Goal: Task Accomplishment & Management: Manage account settings

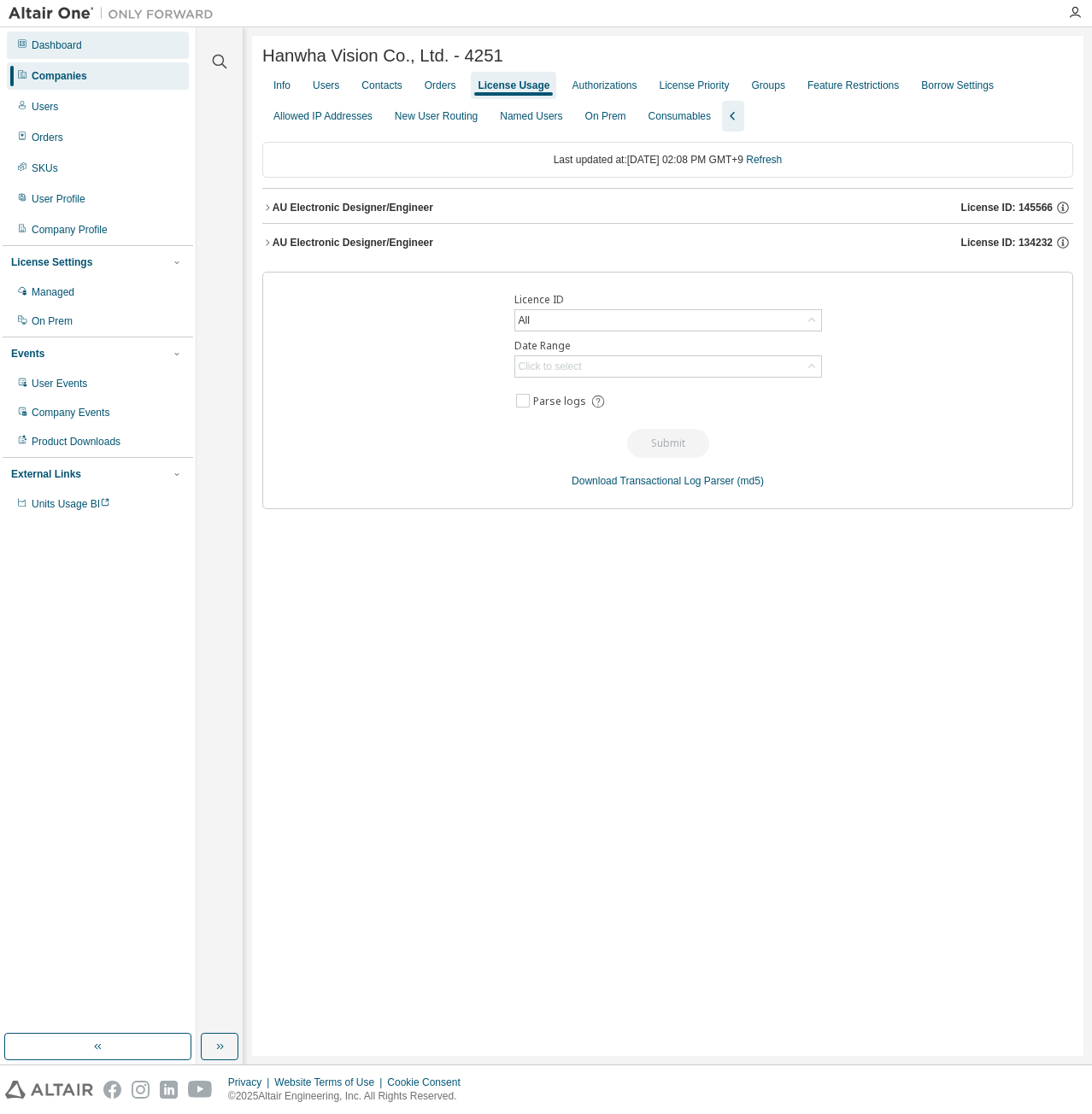
click at [113, 50] on div "Dashboard" at bounding box center [97, 45] width 182 height 27
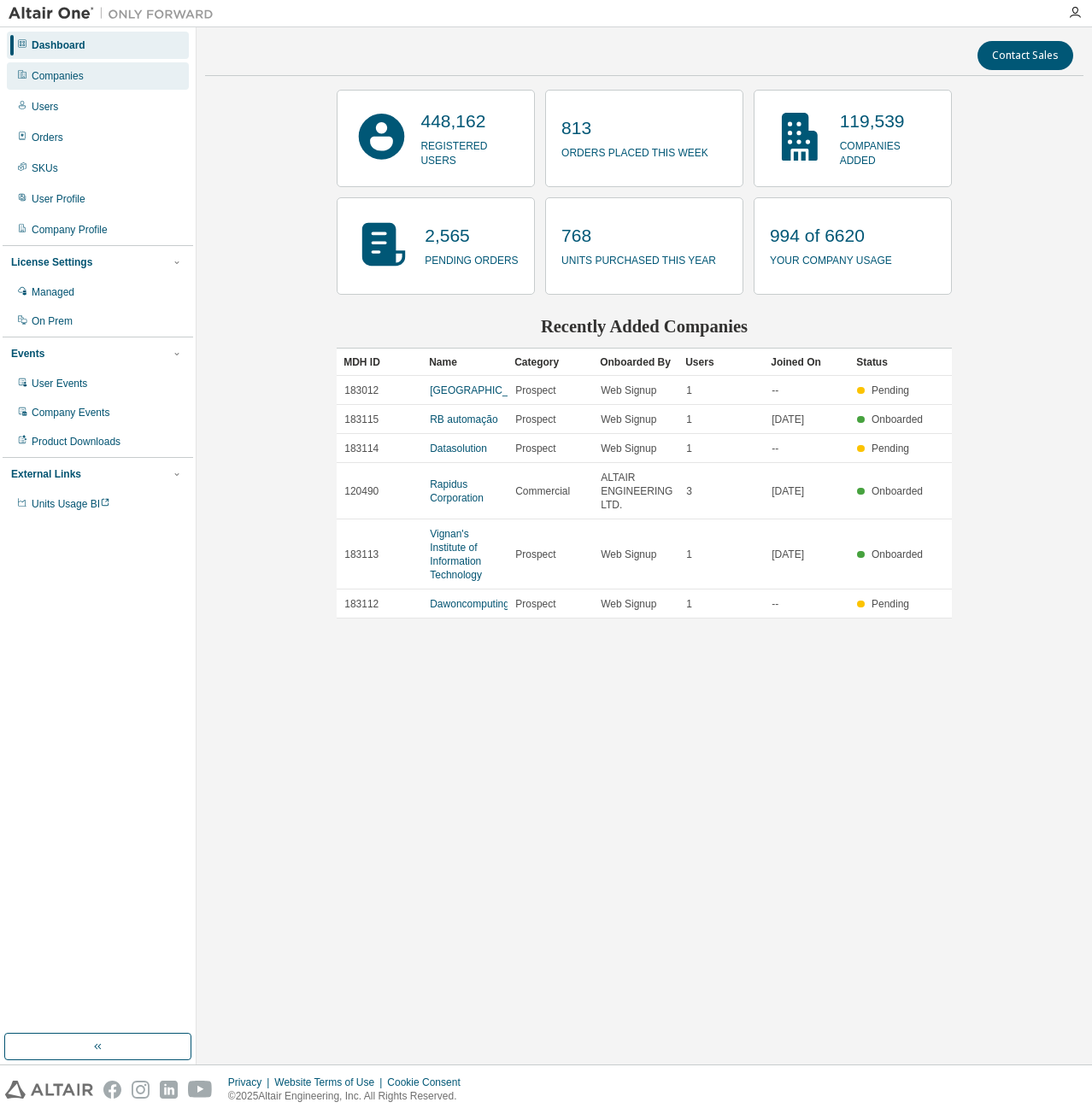
click at [120, 74] on div "Companies" at bounding box center [97, 76] width 182 height 27
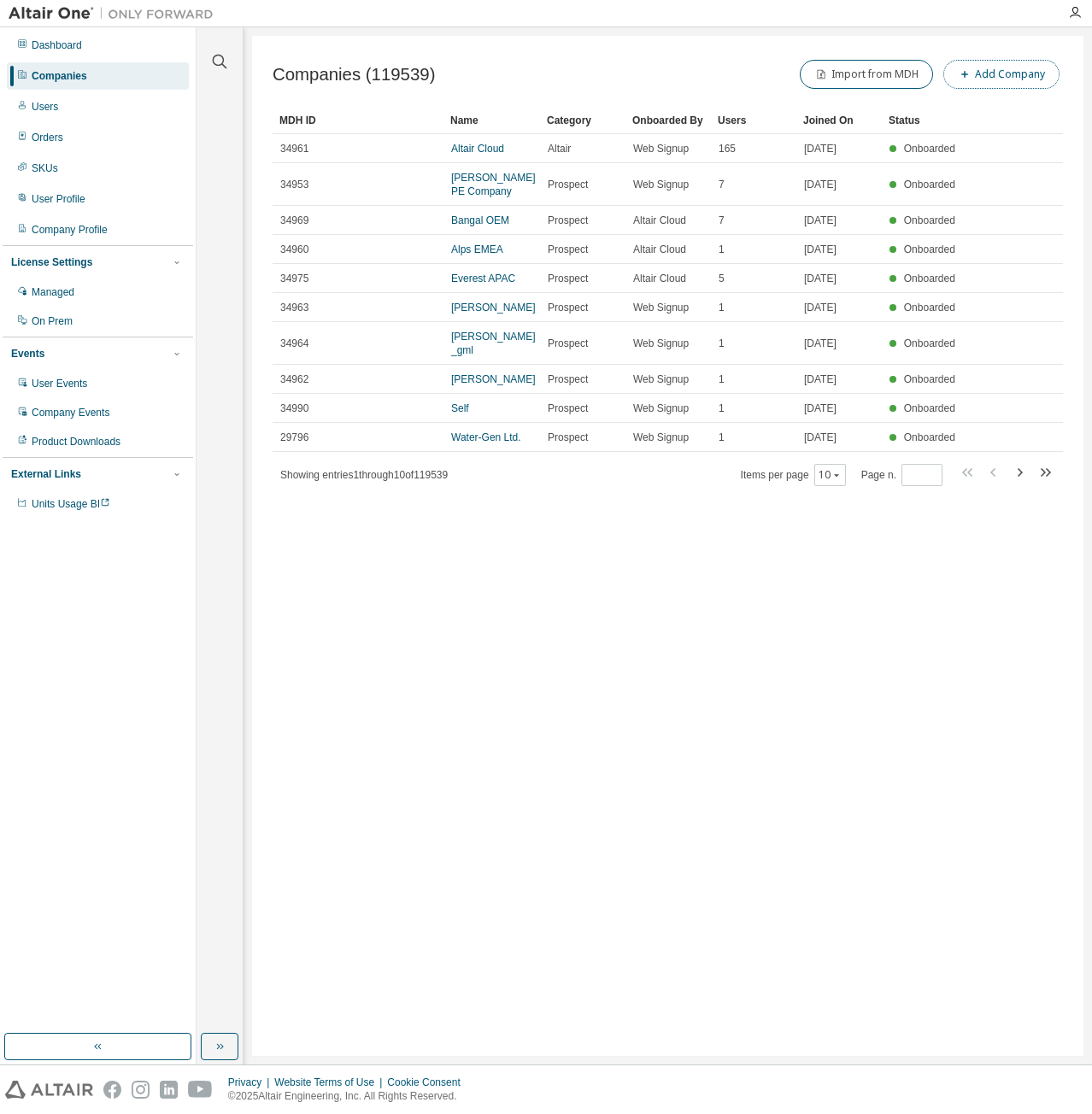
click at [977, 77] on button "Add Company" at bounding box center [1001, 74] width 117 height 29
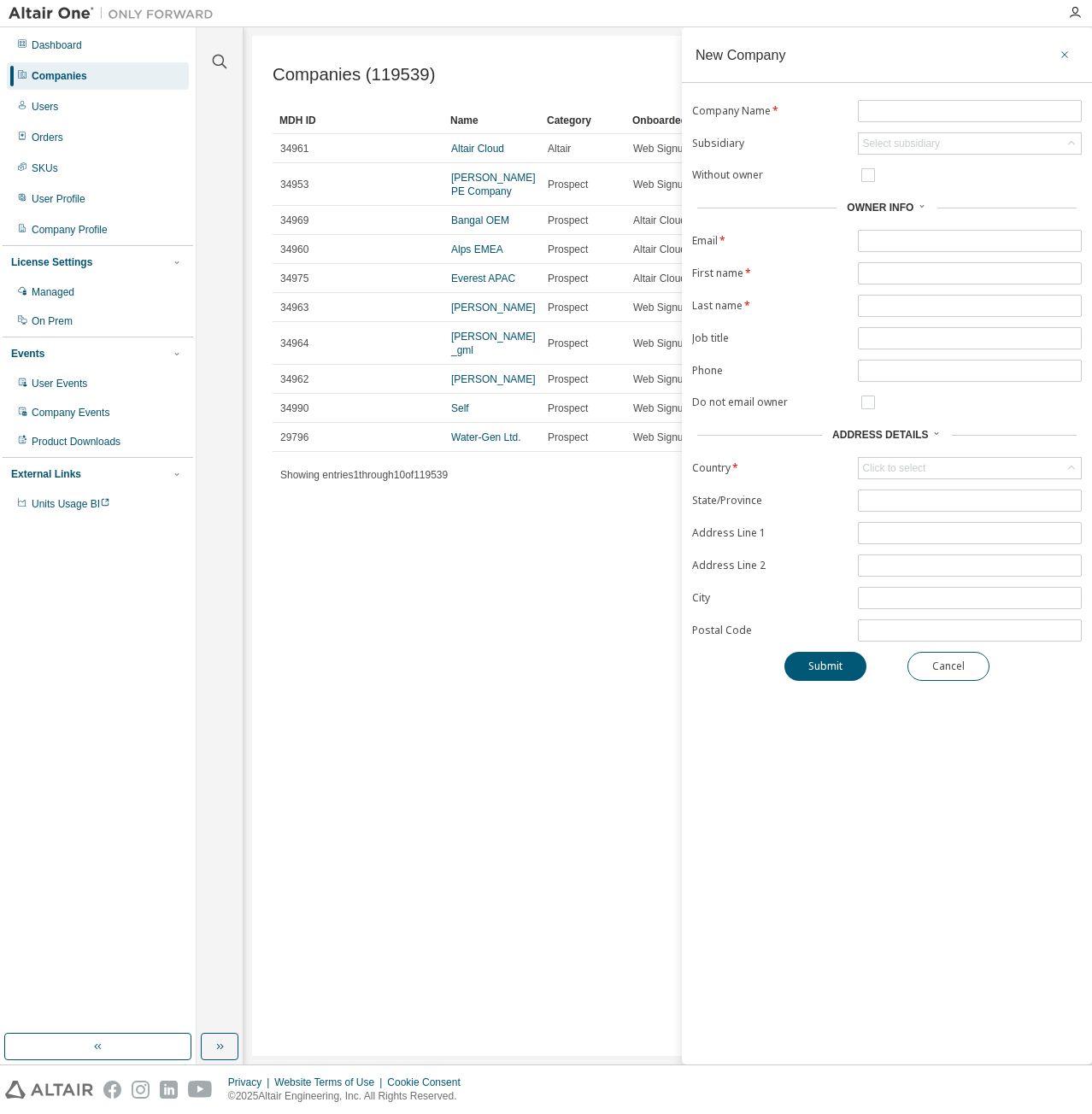
click at [1067, 57] on icon "button" at bounding box center [1064, 55] width 12 height 13
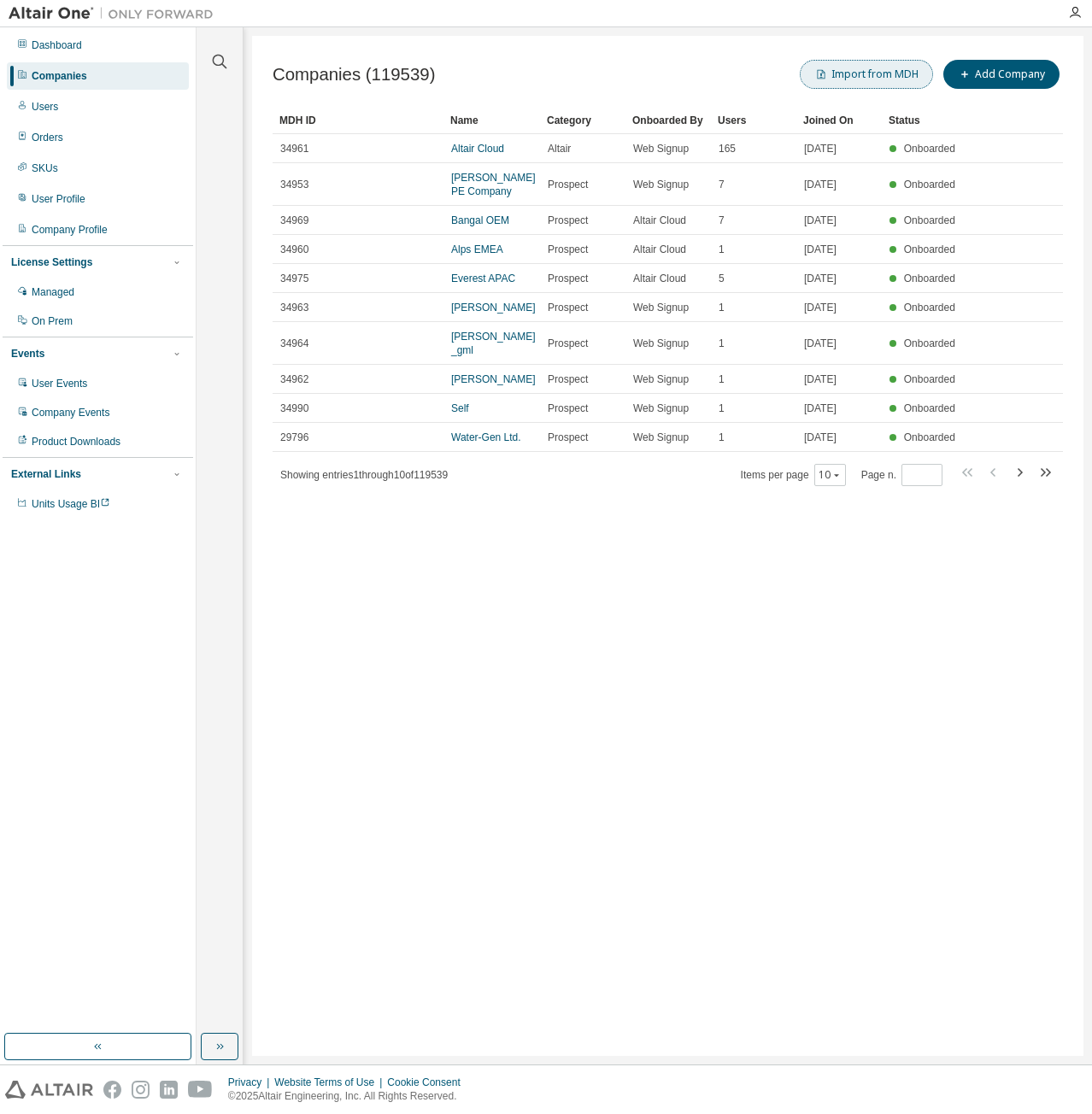
click at [853, 61] on button "Import from MDH" at bounding box center [866, 74] width 133 height 29
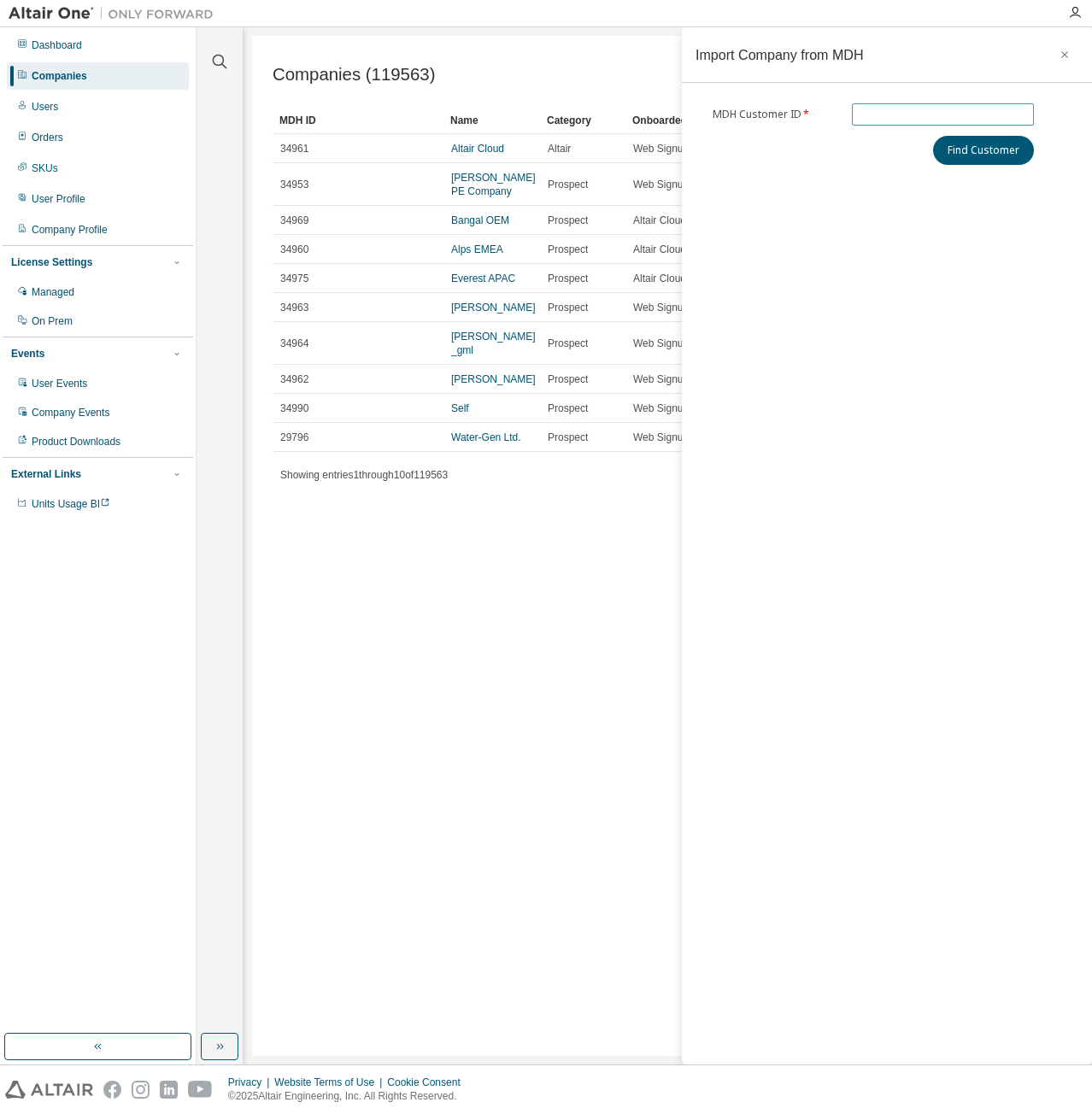
click at [930, 111] on input "text" at bounding box center [943, 115] width 174 height 13
type input "******"
click at [962, 157] on button "Find Customer" at bounding box center [983, 150] width 101 height 29
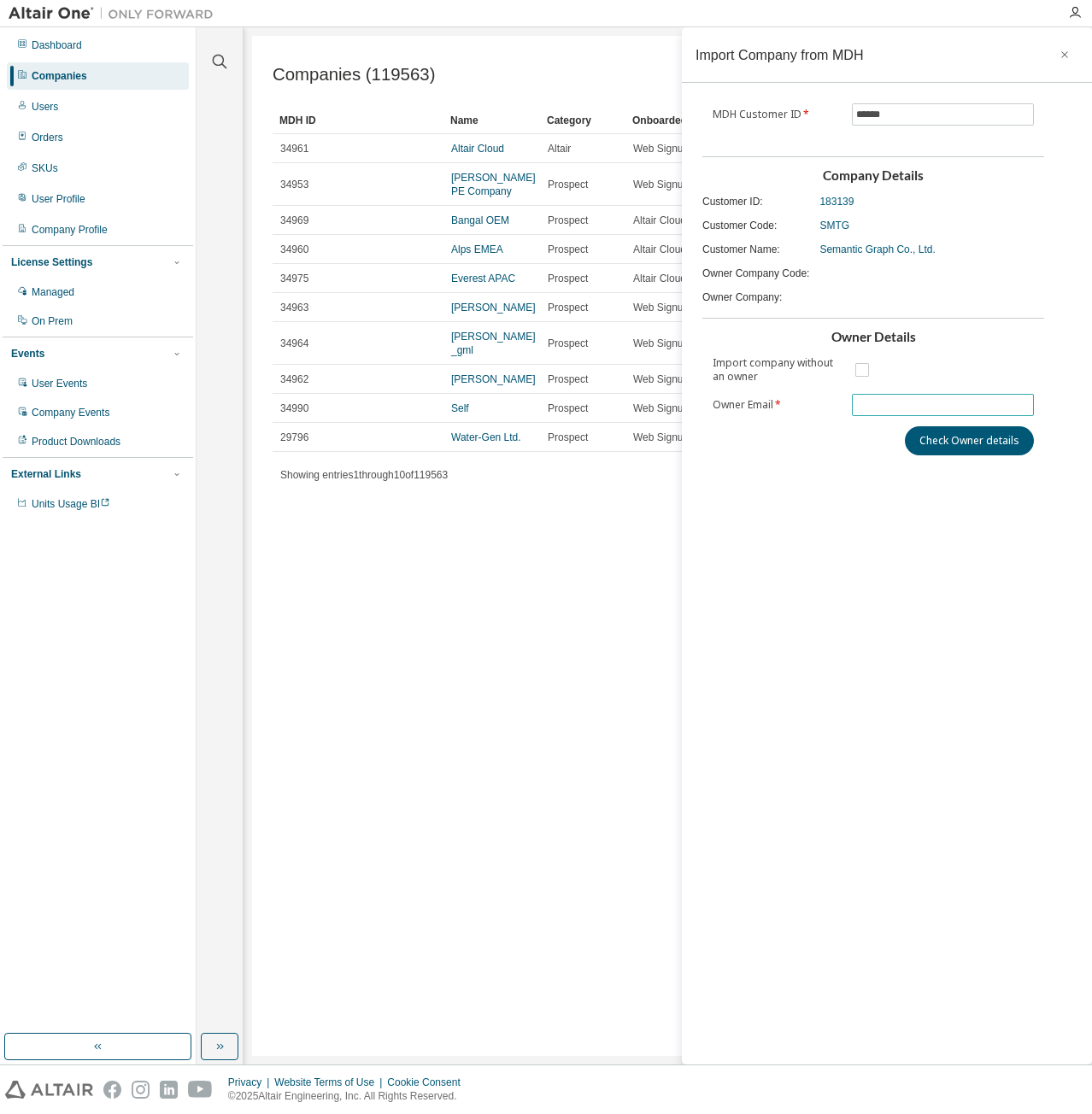
click at [873, 394] on span at bounding box center [943, 404] width 183 height 22
click at [941, 407] on input "text" at bounding box center [943, 404] width 174 height 13
type input "*"
type input "**********"
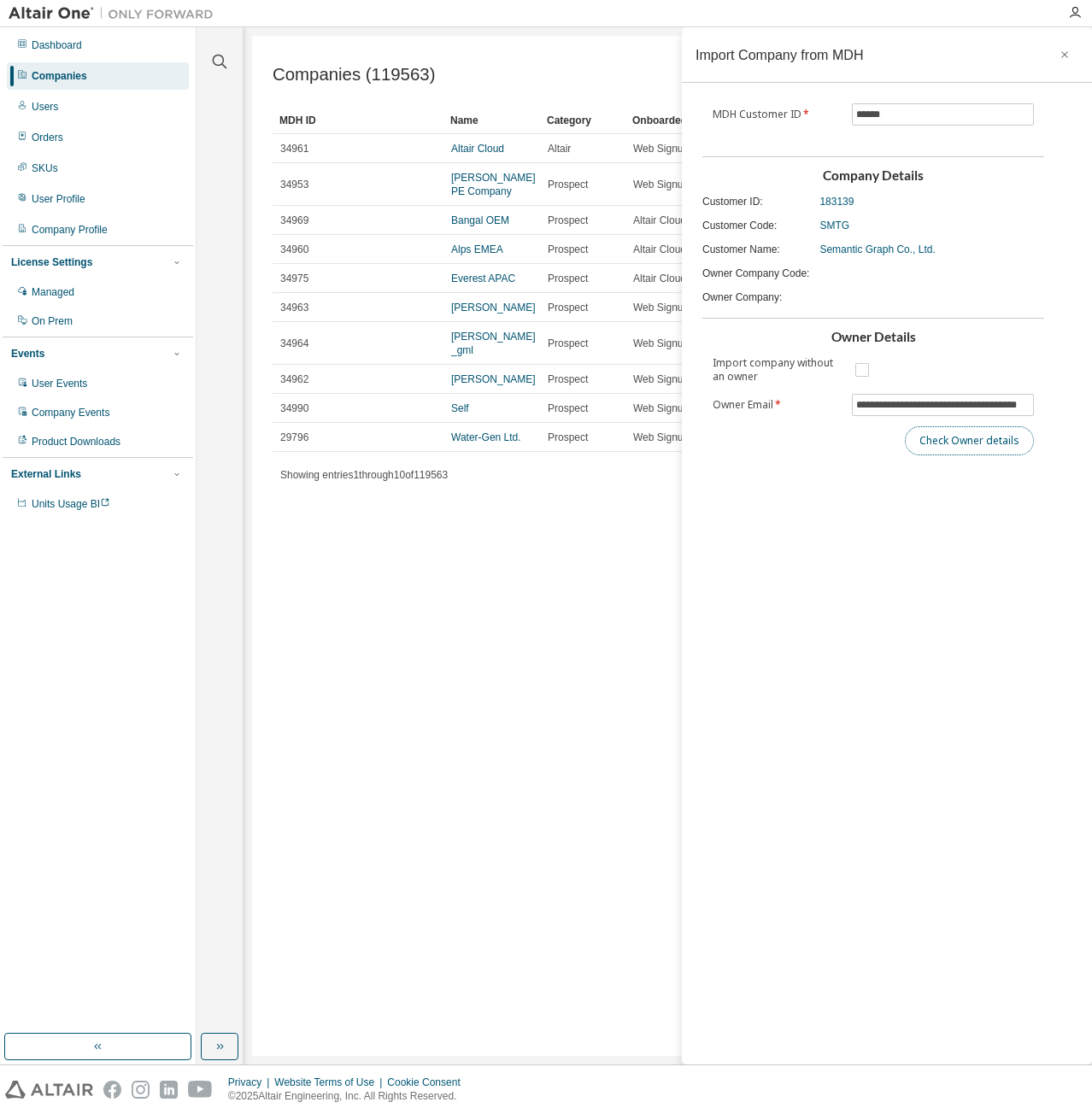
scroll to position [0, 0]
click at [971, 435] on button "Check Owner details" at bounding box center [969, 441] width 129 height 29
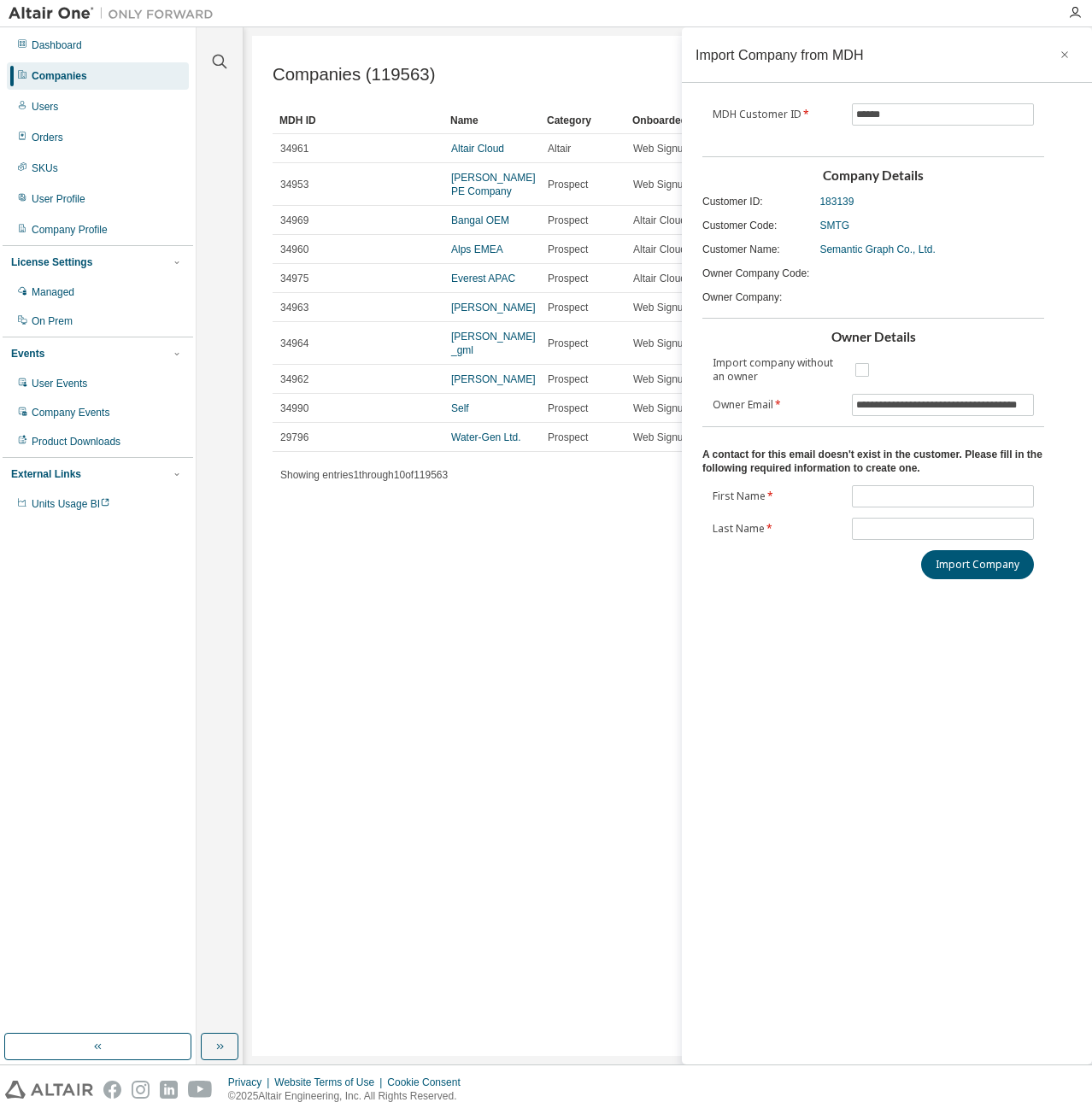
click at [882, 481] on div "A contact for this email doesn't exist in the customer. Please fill in the foll…" at bounding box center [872, 503] width 342 height 153
click at [966, 491] on input "text" at bounding box center [943, 496] width 174 height 13
type input "**********"
type input "*****"
click at [935, 722] on div "**********" at bounding box center [887, 545] width 410 height 1037
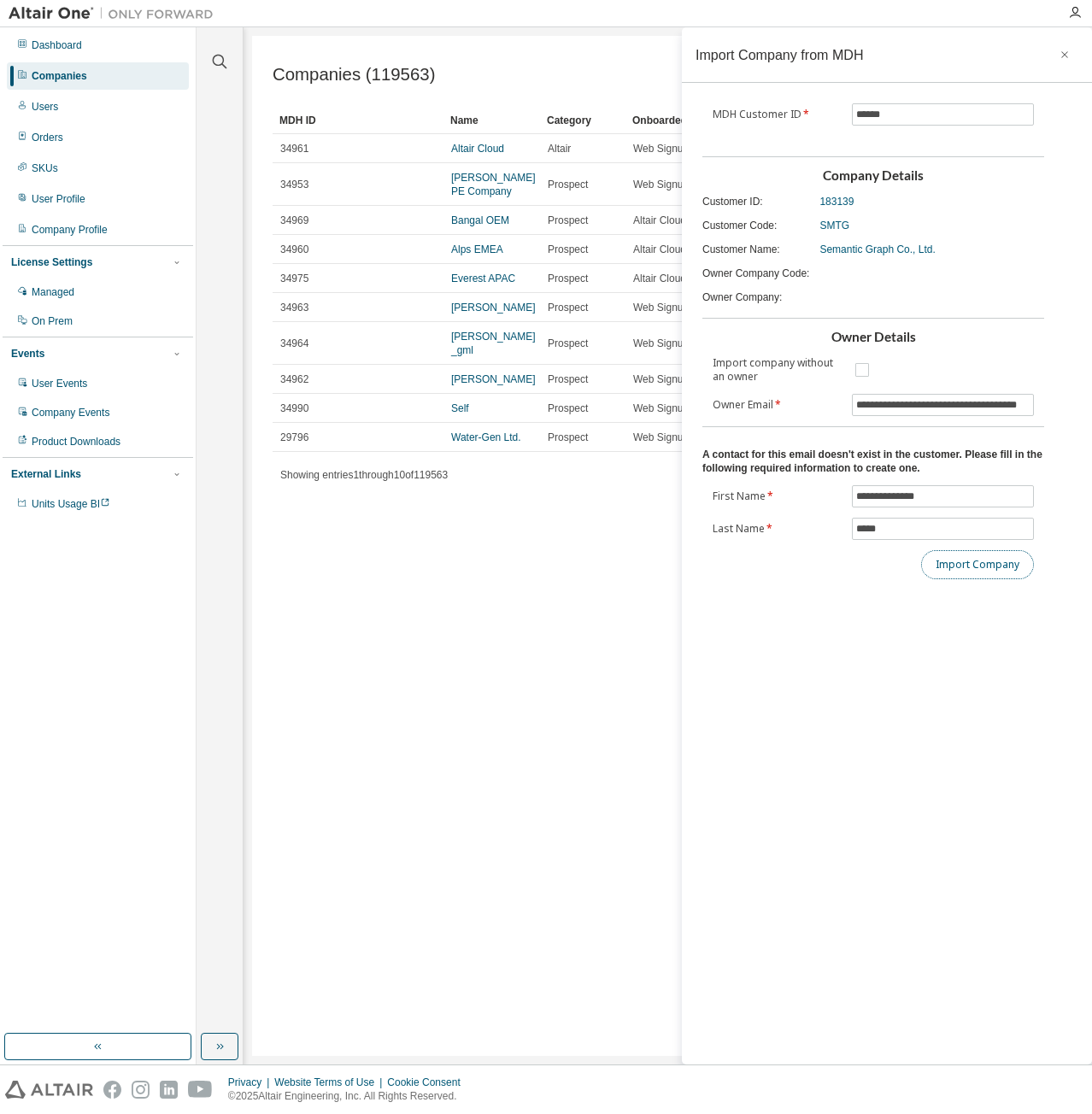
click at [982, 559] on button "Import Company" at bounding box center [976, 564] width 113 height 29
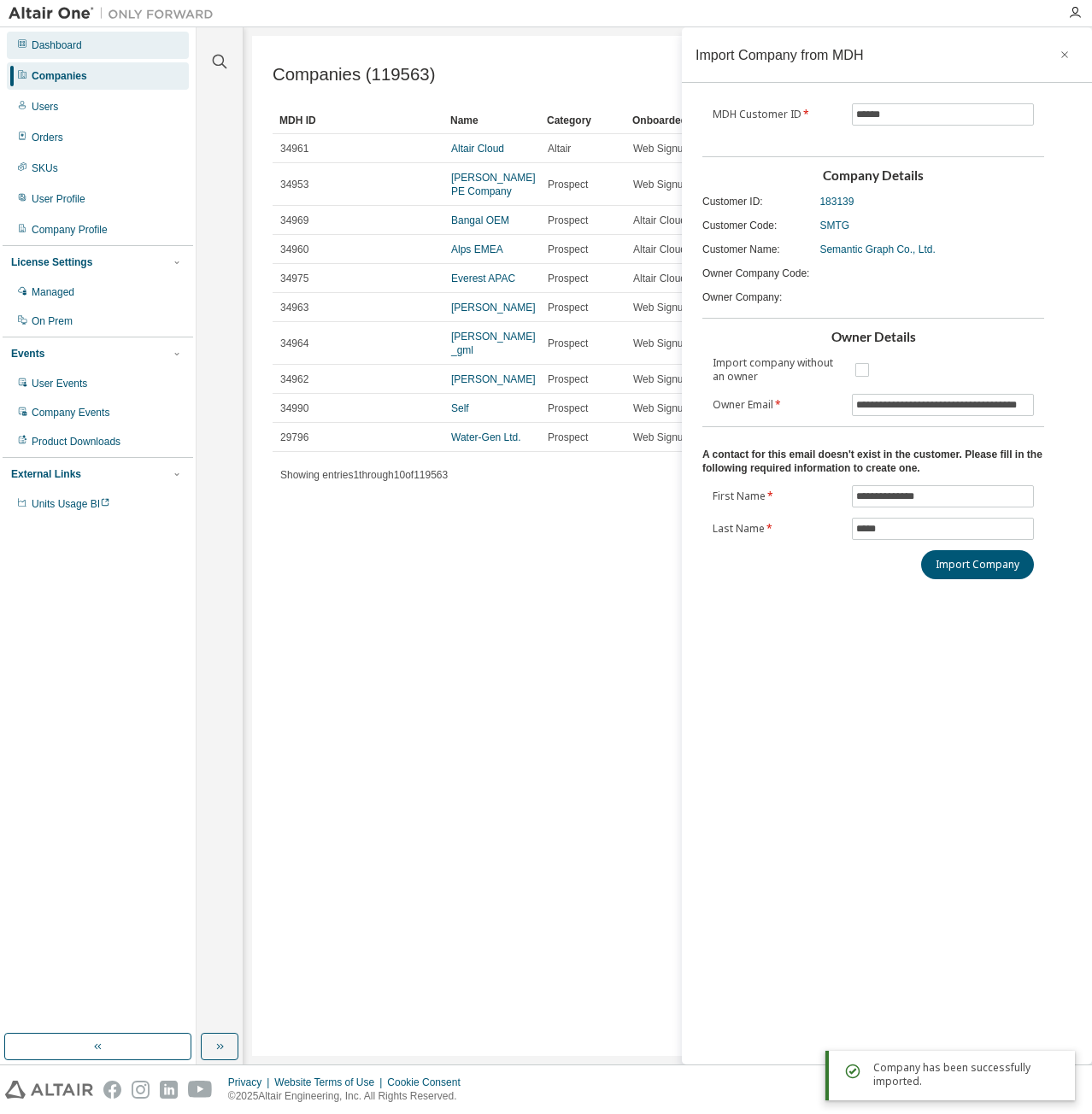
click at [91, 46] on div "Dashboard" at bounding box center [97, 45] width 182 height 27
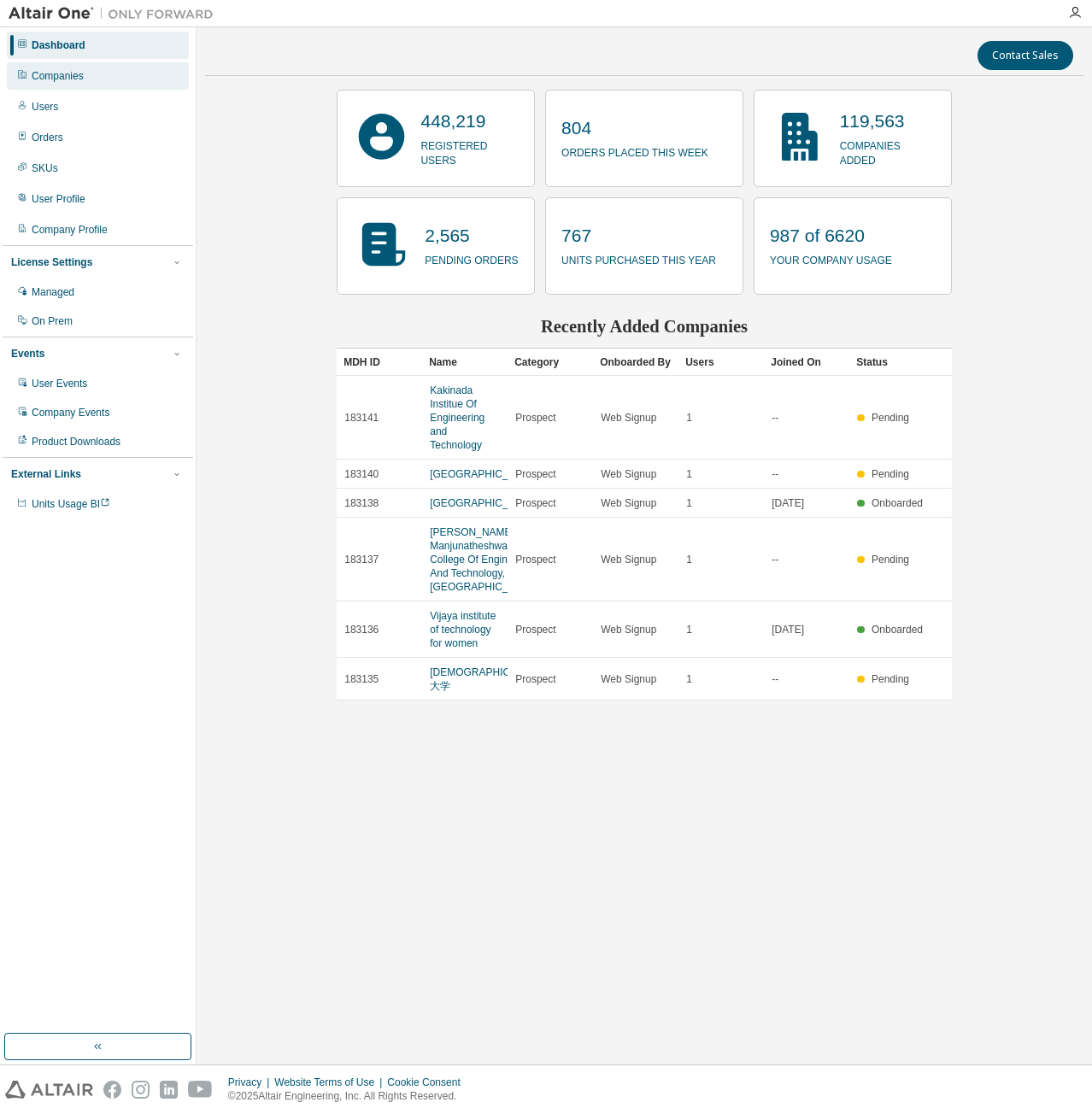
click at [94, 80] on div "Companies" at bounding box center [97, 76] width 182 height 27
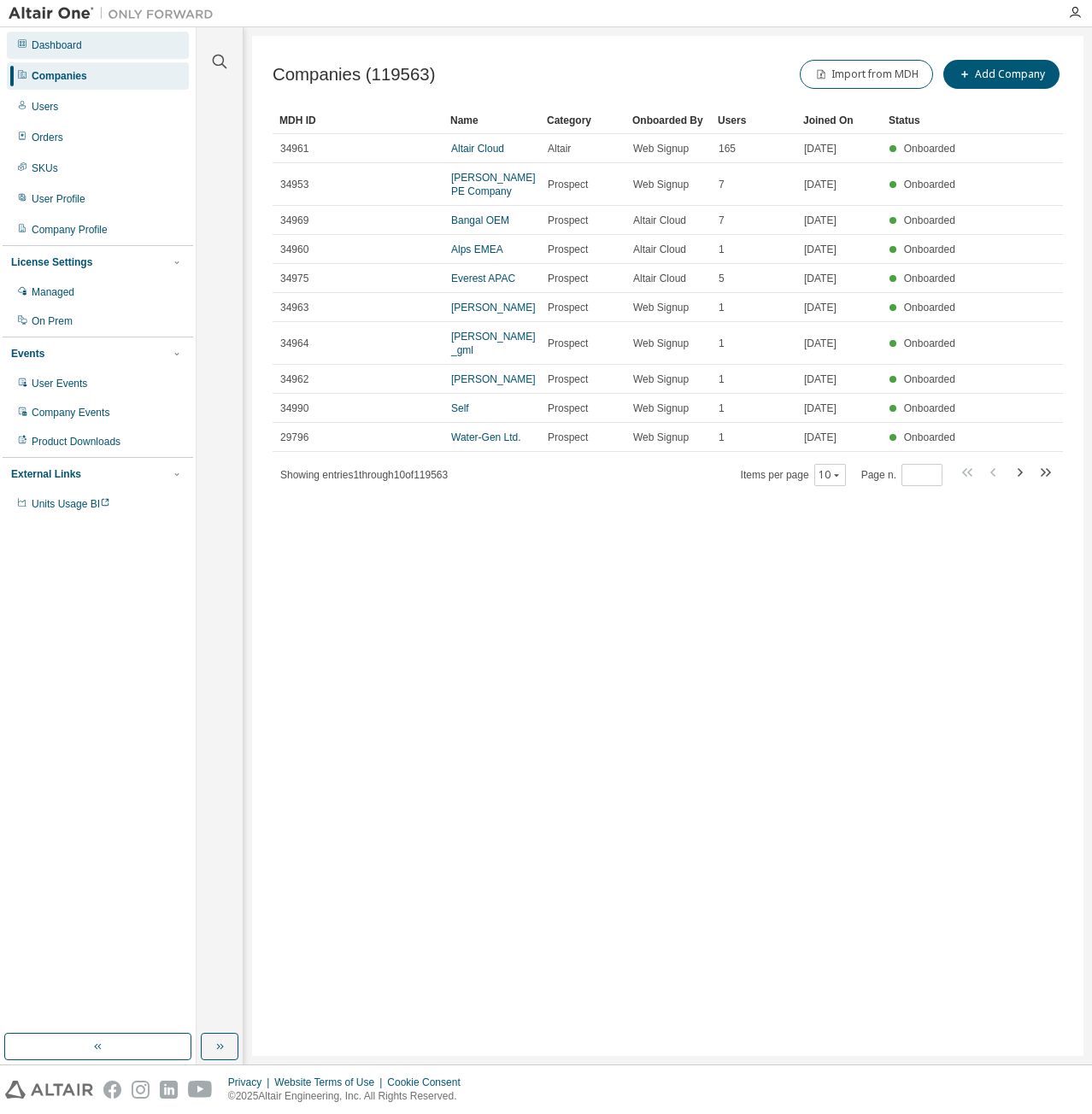
click at [92, 49] on div "Dashboard" at bounding box center [97, 45] width 182 height 27
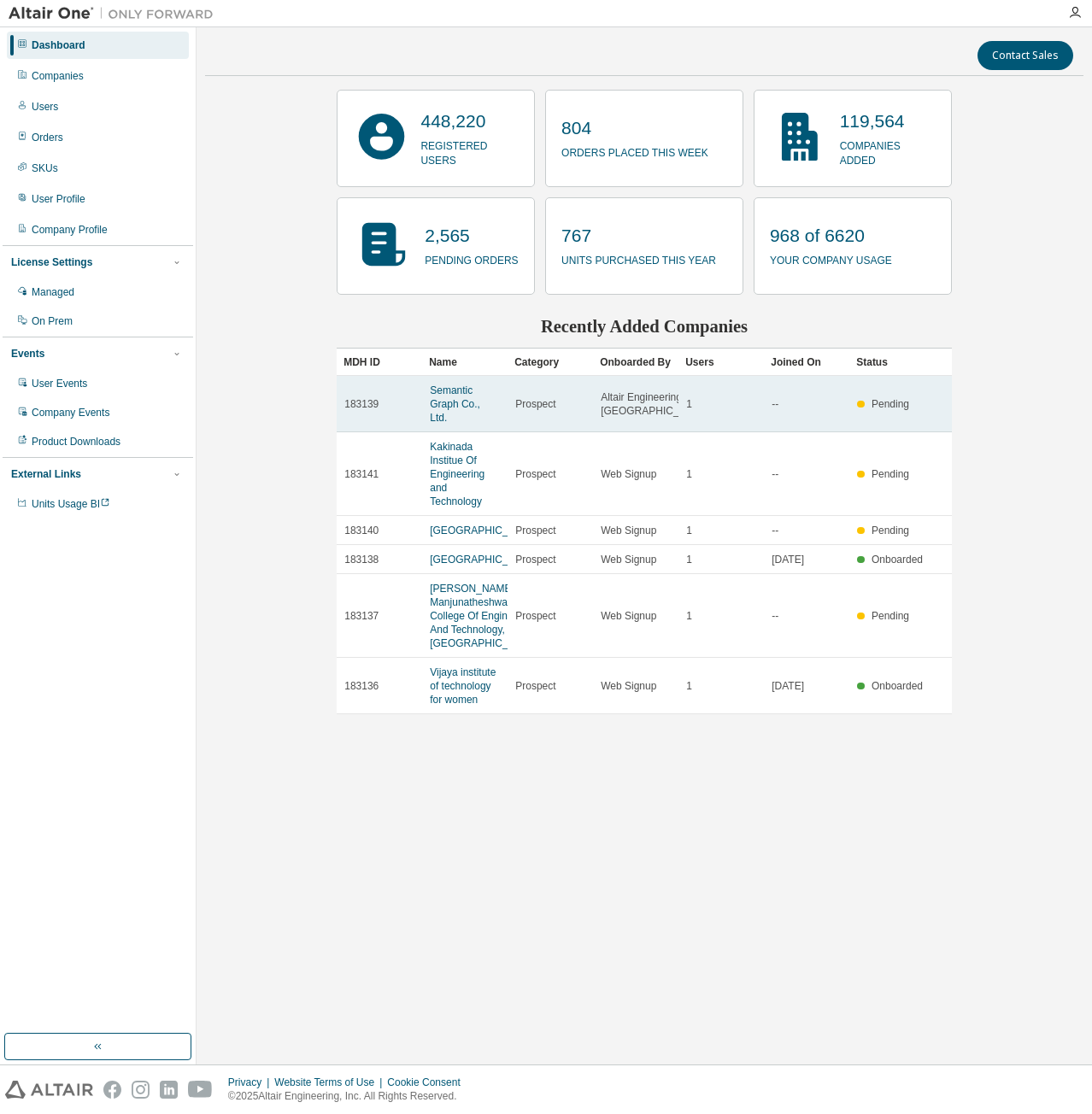
click at [426, 409] on td "Semantic Graph Co., Ltd." at bounding box center [464, 403] width 86 height 57
click at [442, 408] on link "Semantic Graph Co., Ltd." at bounding box center [455, 403] width 50 height 39
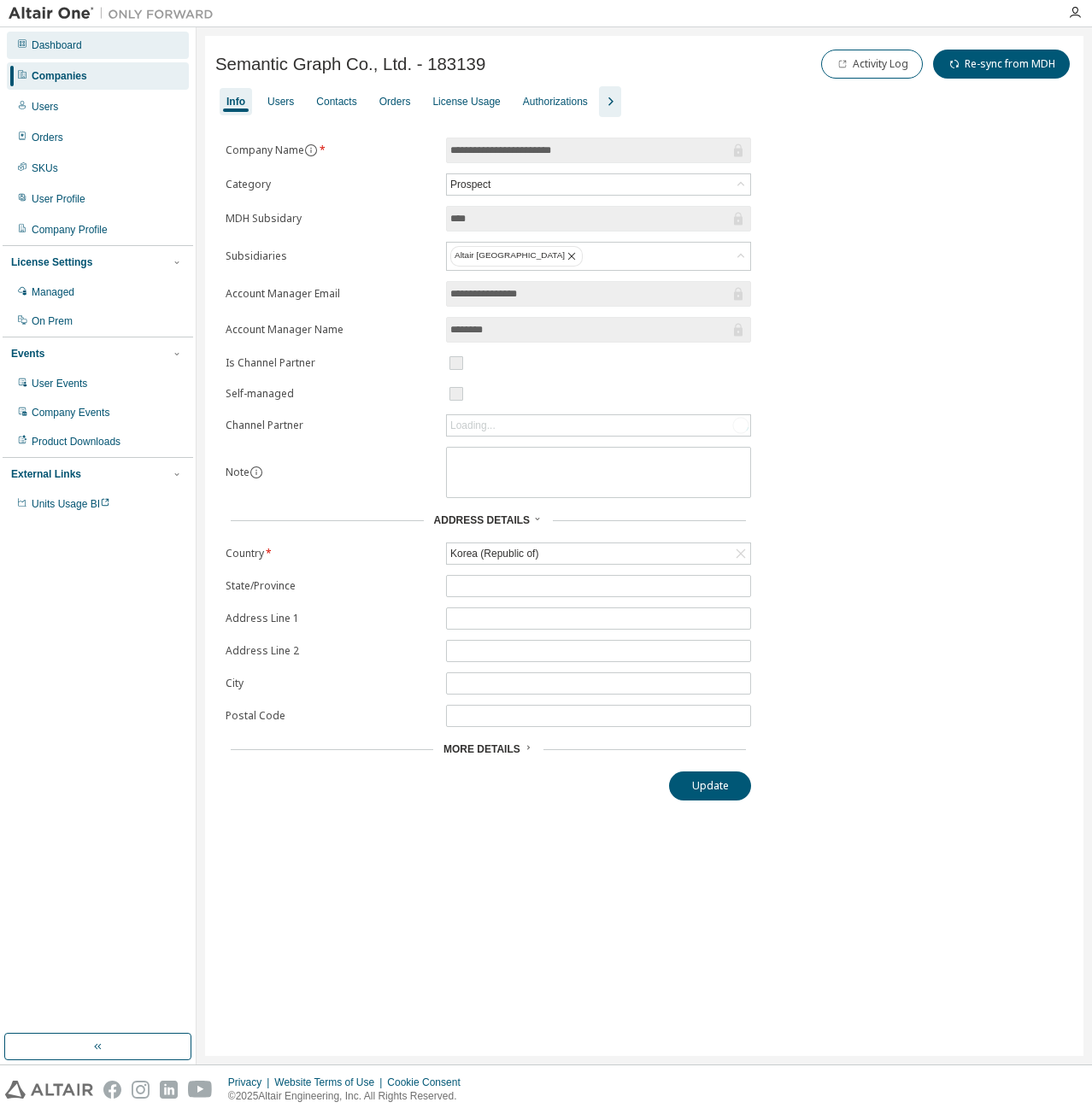
click at [97, 52] on div "Dashboard" at bounding box center [97, 45] width 182 height 27
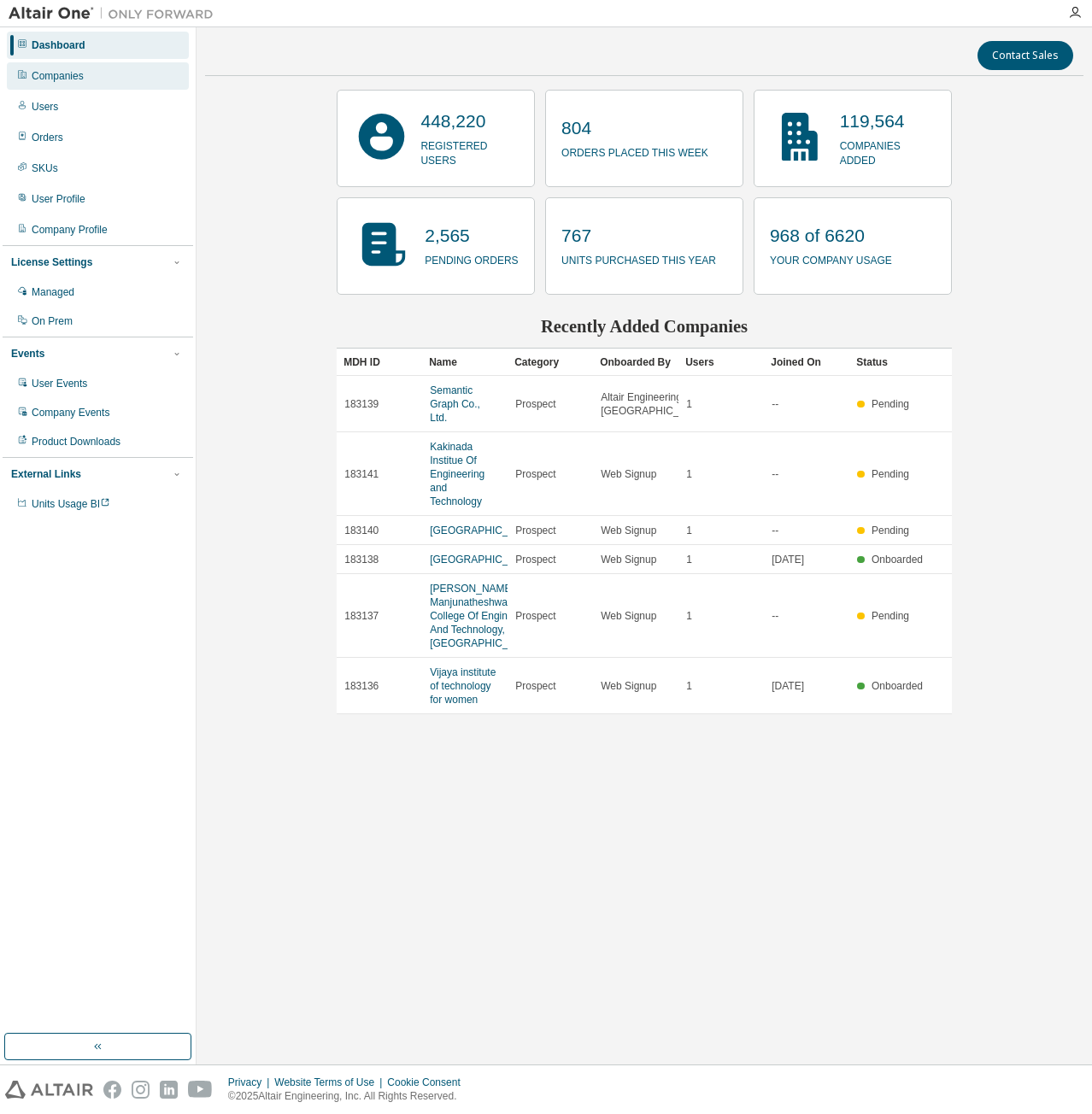
click at [141, 74] on div "Companies" at bounding box center [97, 76] width 182 height 27
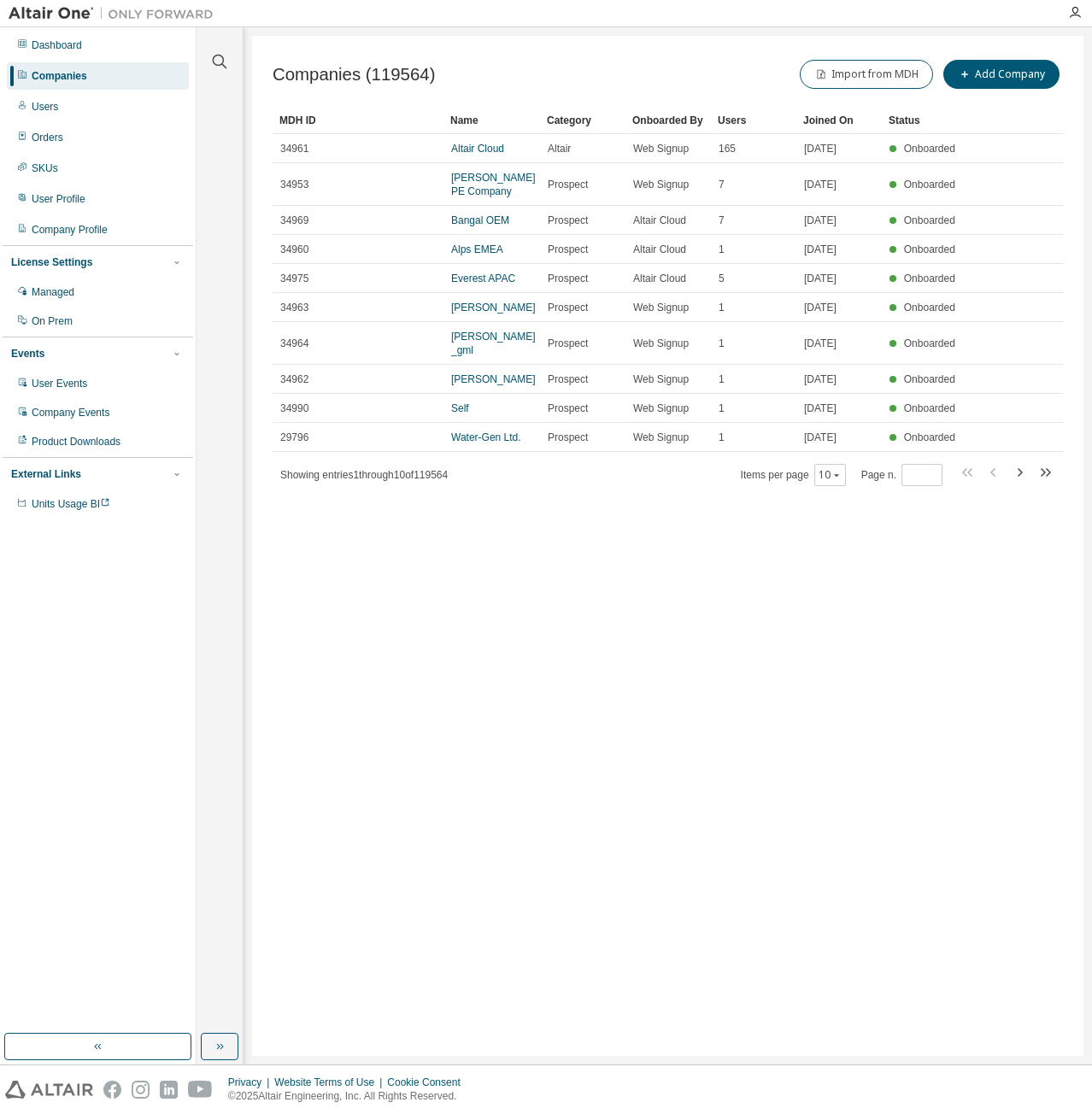
click at [207, 57] on div at bounding box center [220, 51] width 41 height 42
click at [219, 58] on icon "button" at bounding box center [219, 61] width 20 height 20
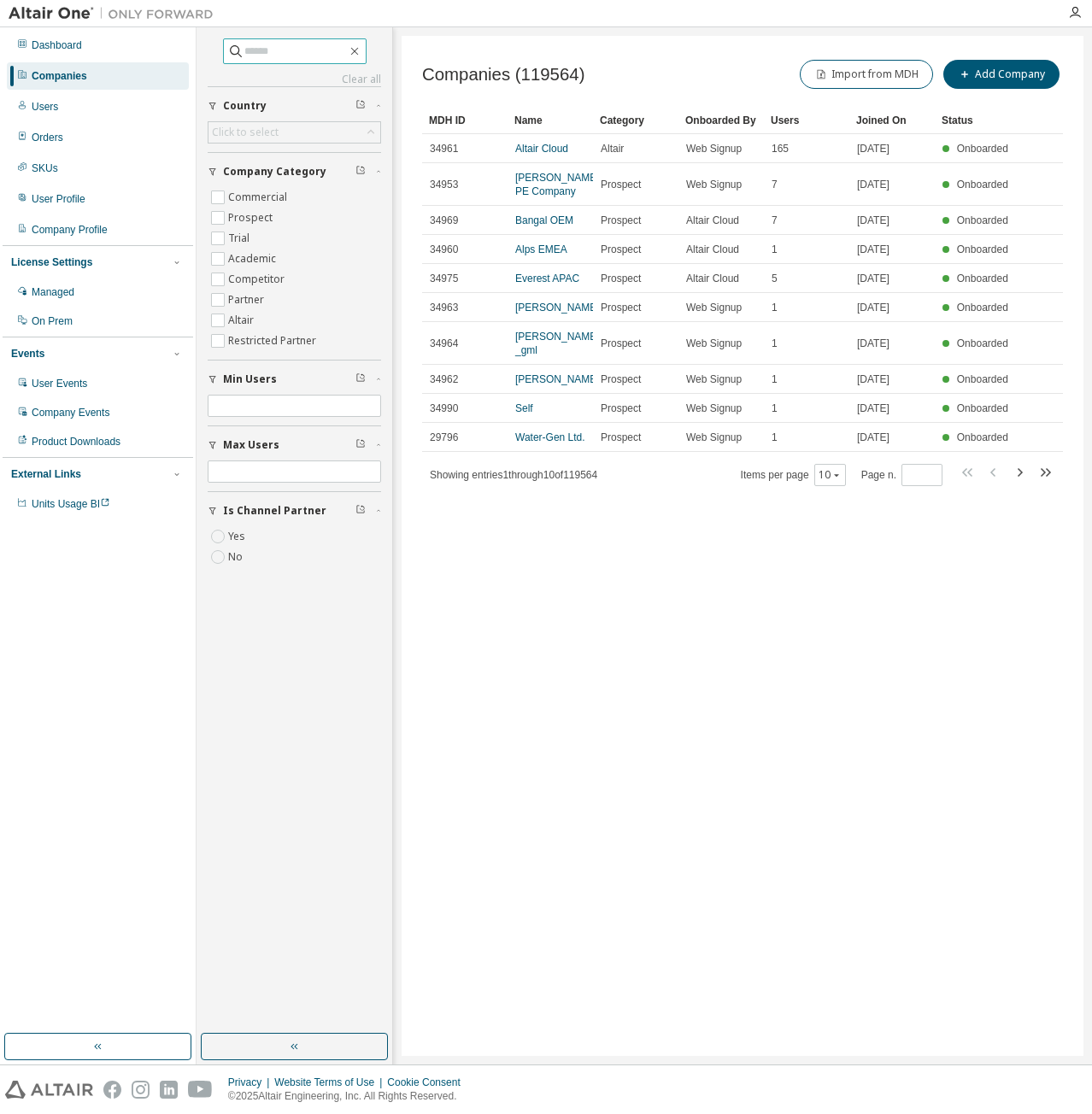
click at [284, 39] on span at bounding box center [295, 51] width 143 height 26
click at [291, 48] on input "text" at bounding box center [296, 51] width 102 height 17
paste input "**********"
type input "**********"
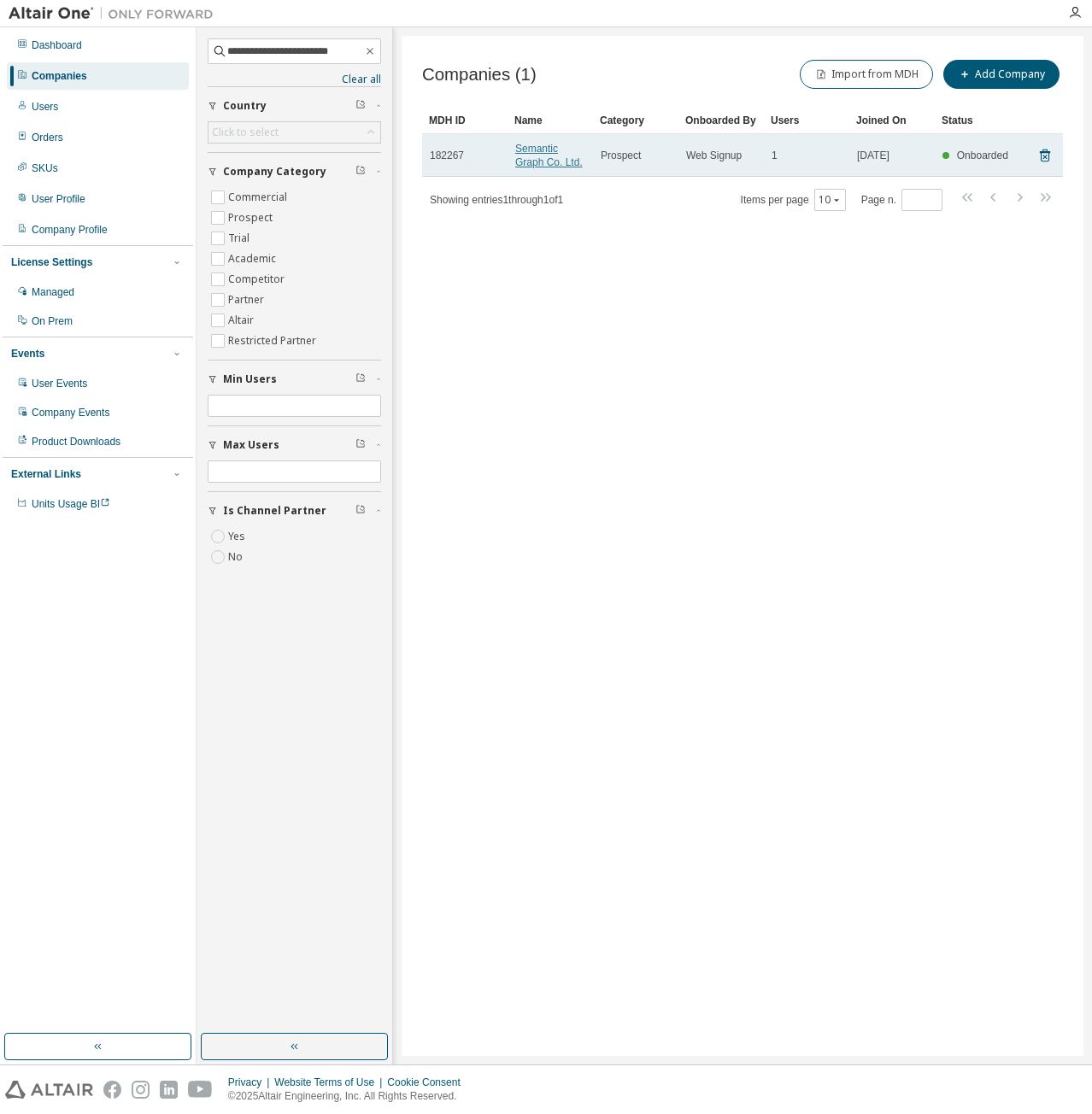
click at [531, 156] on link "Semantic Graph Co. Ltd." at bounding box center [549, 155] width 67 height 26
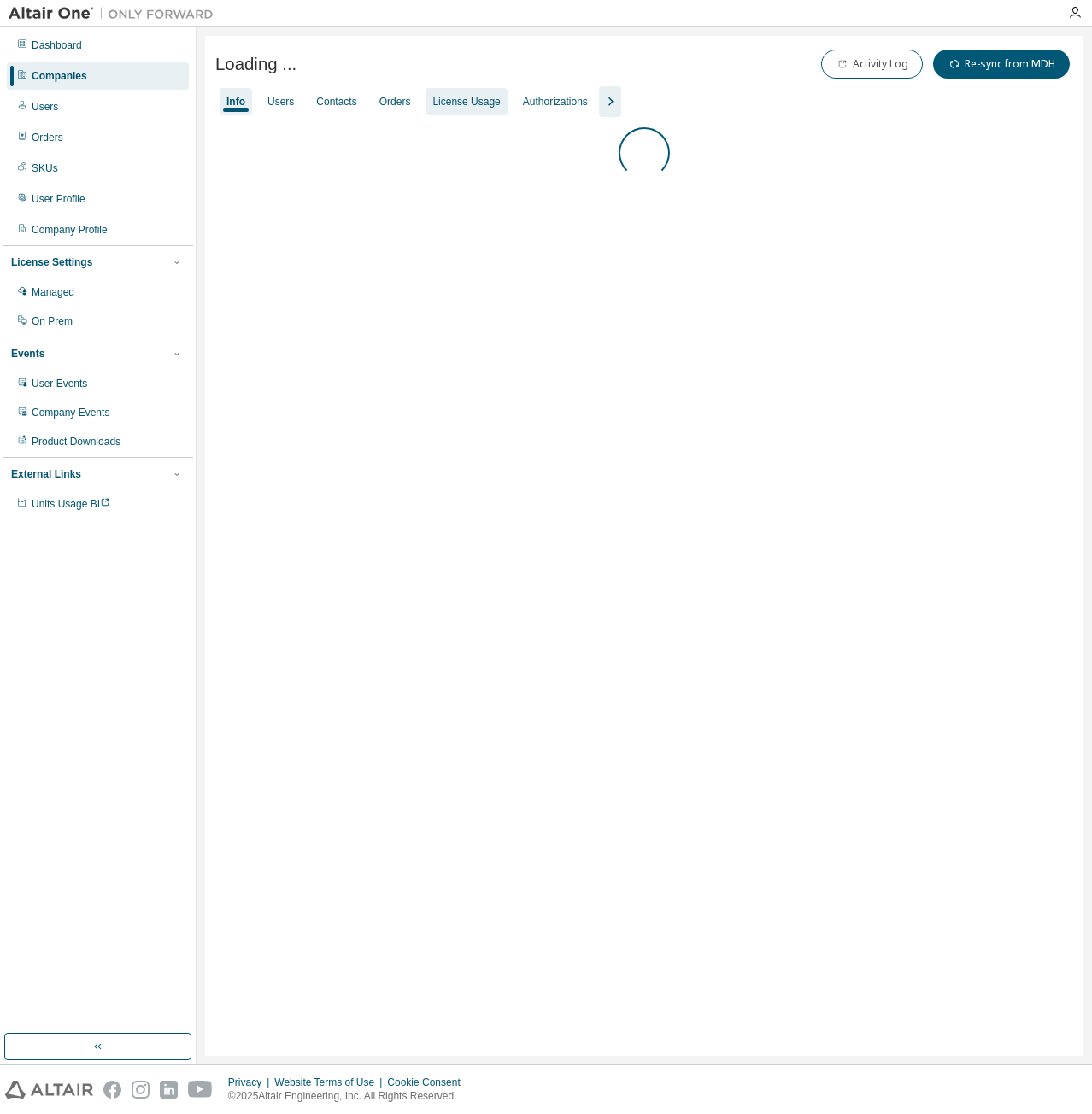
click at [467, 108] on div "License Usage" at bounding box center [466, 101] width 81 height 27
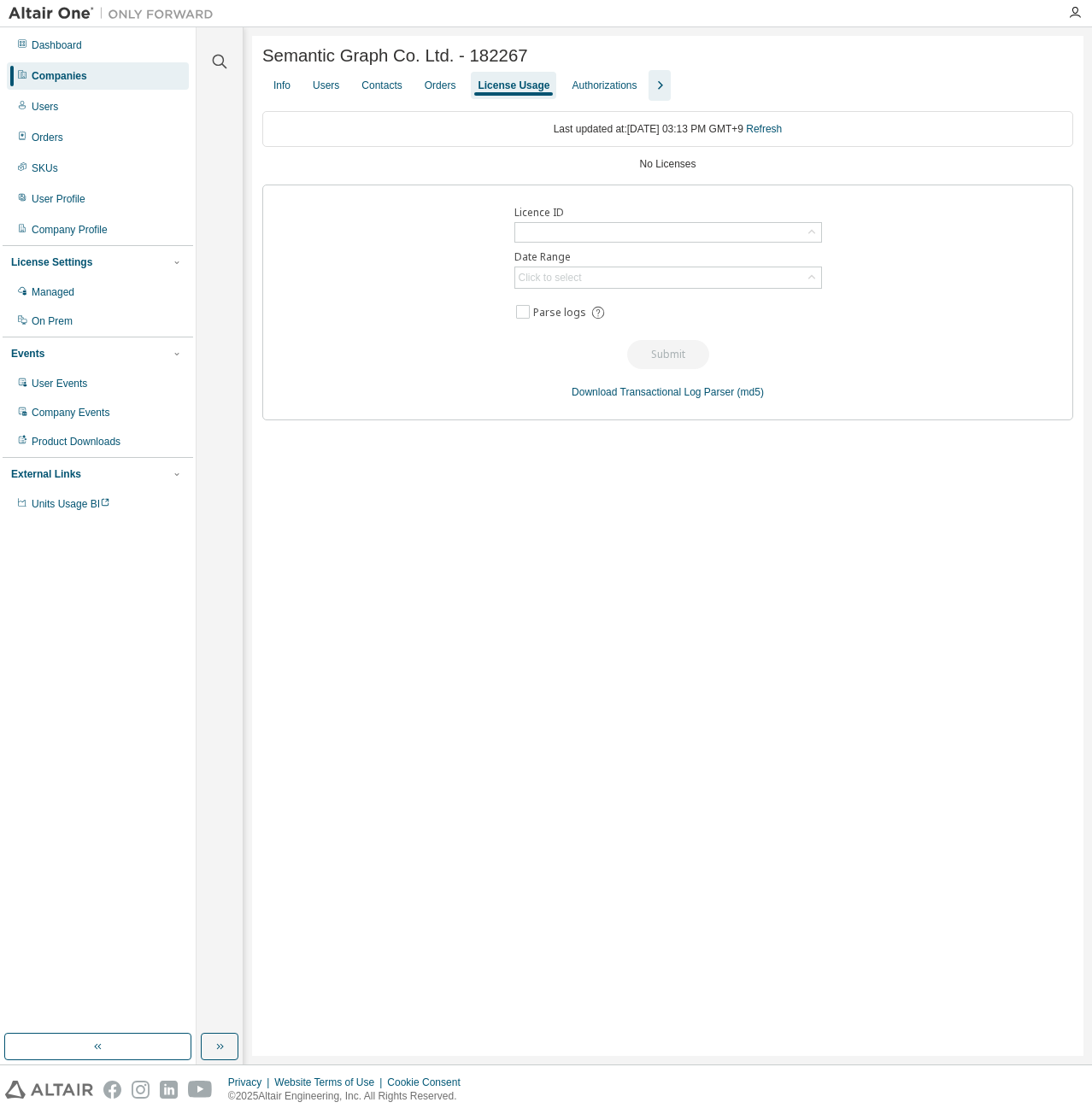
click at [82, 89] on div "Companies" at bounding box center [97, 76] width 182 height 27
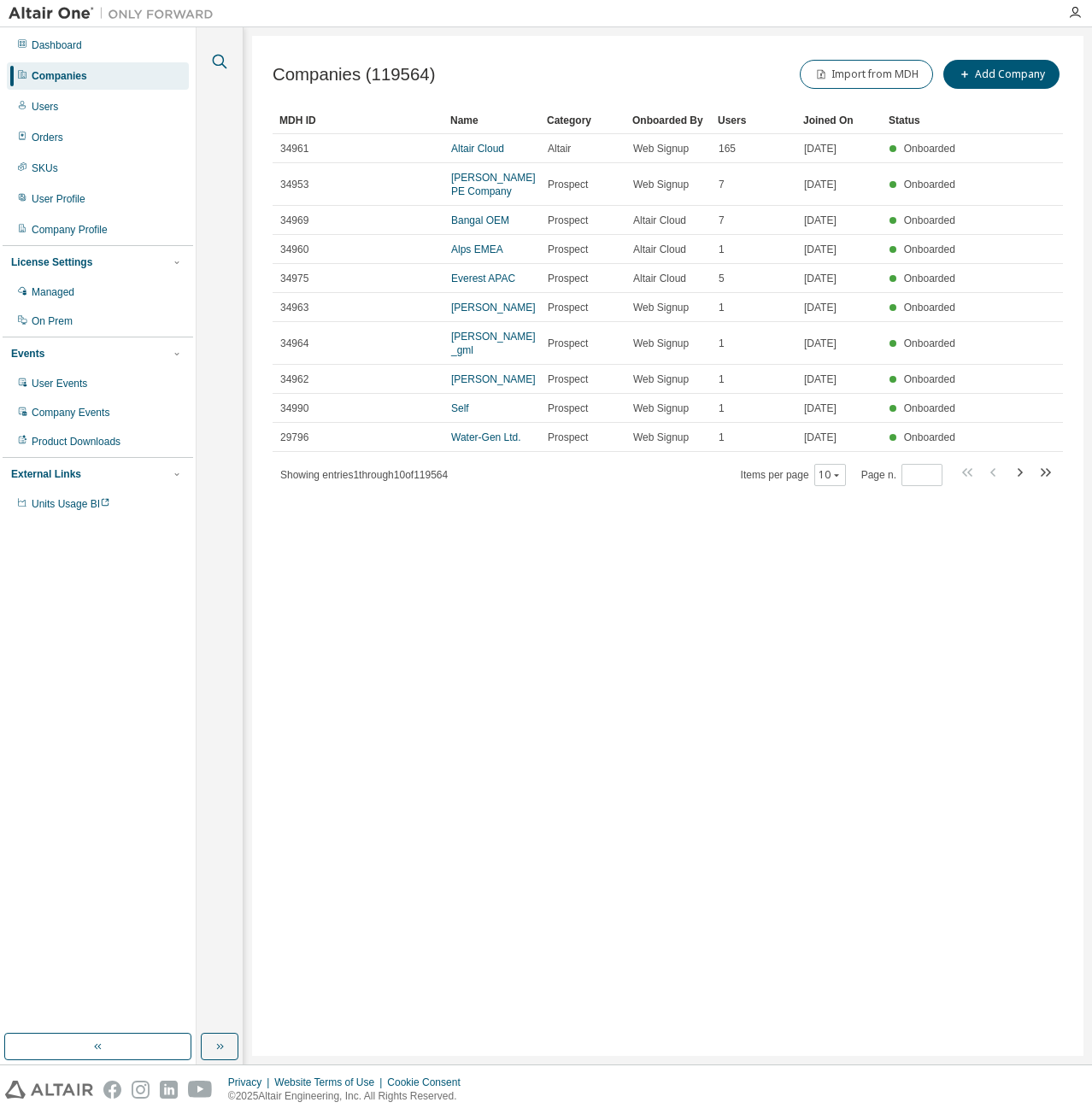
click at [220, 61] on icon "button" at bounding box center [219, 61] width 20 height 20
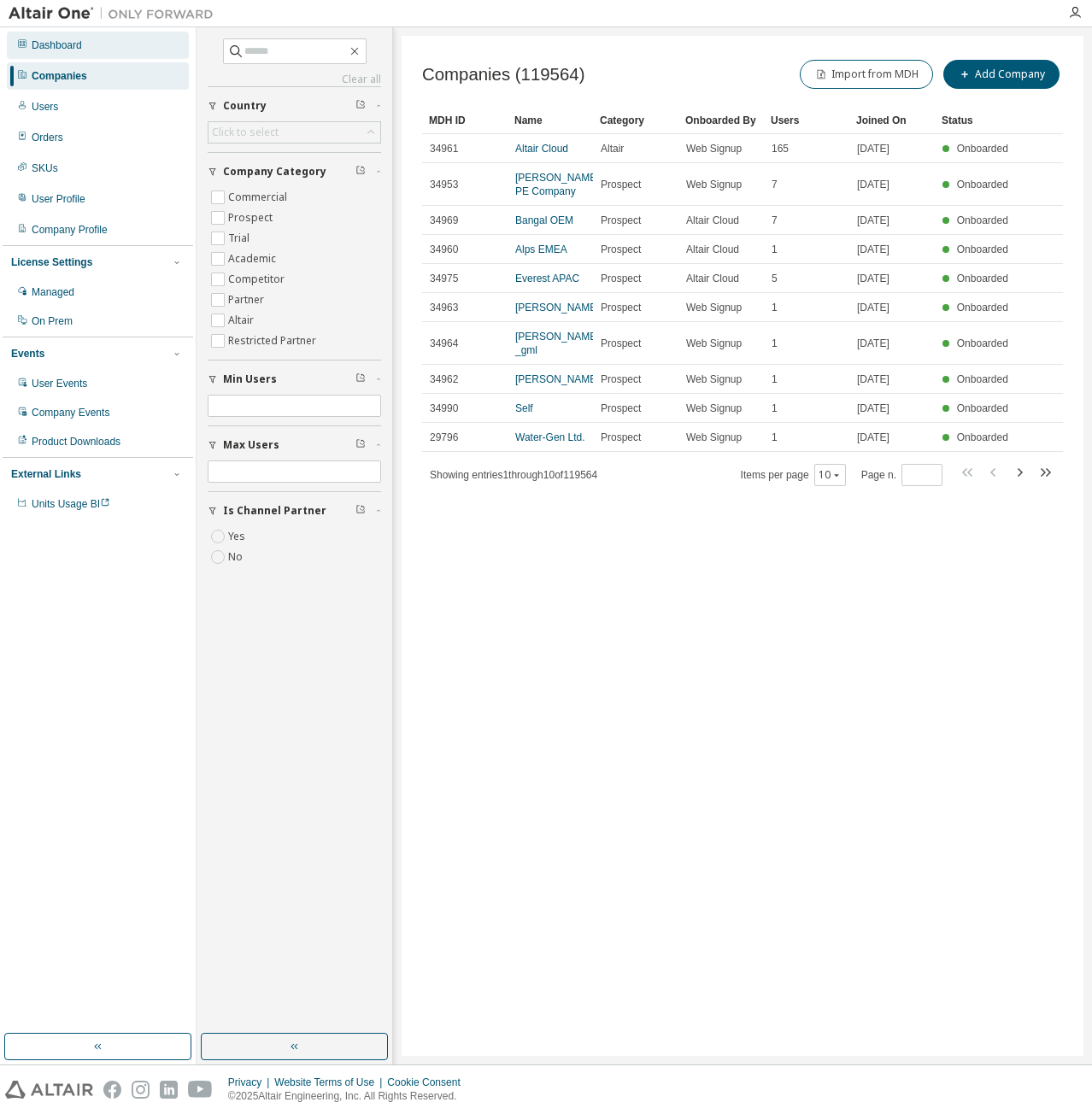
click at [92, 47] on div "Dashboard" at bounding box center [97, 45] width 182 height 27
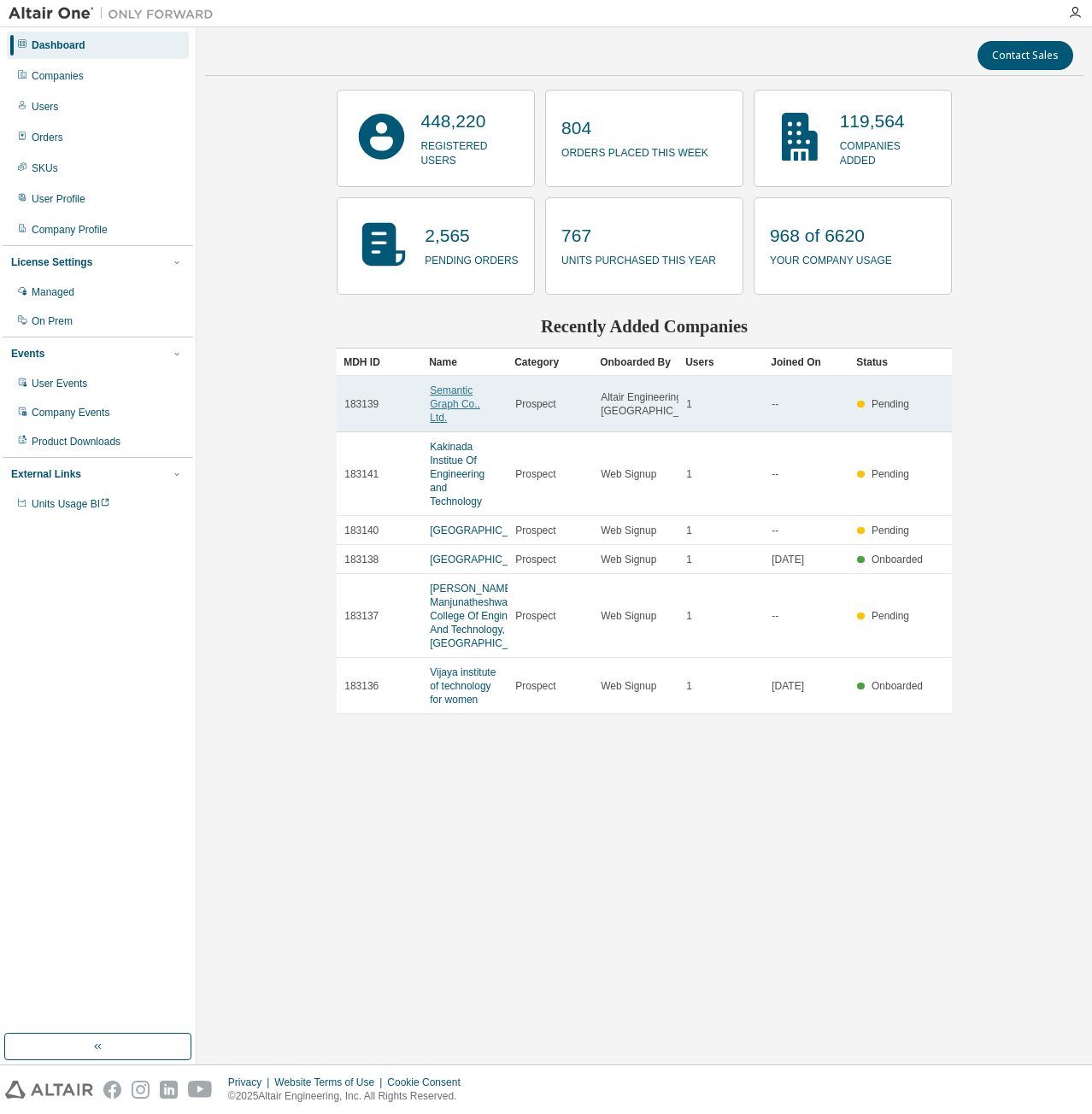
click at [458, 405] on link "Semantic Graph Co., Ltd." at bounding box center [455, 403] width 50 height 39
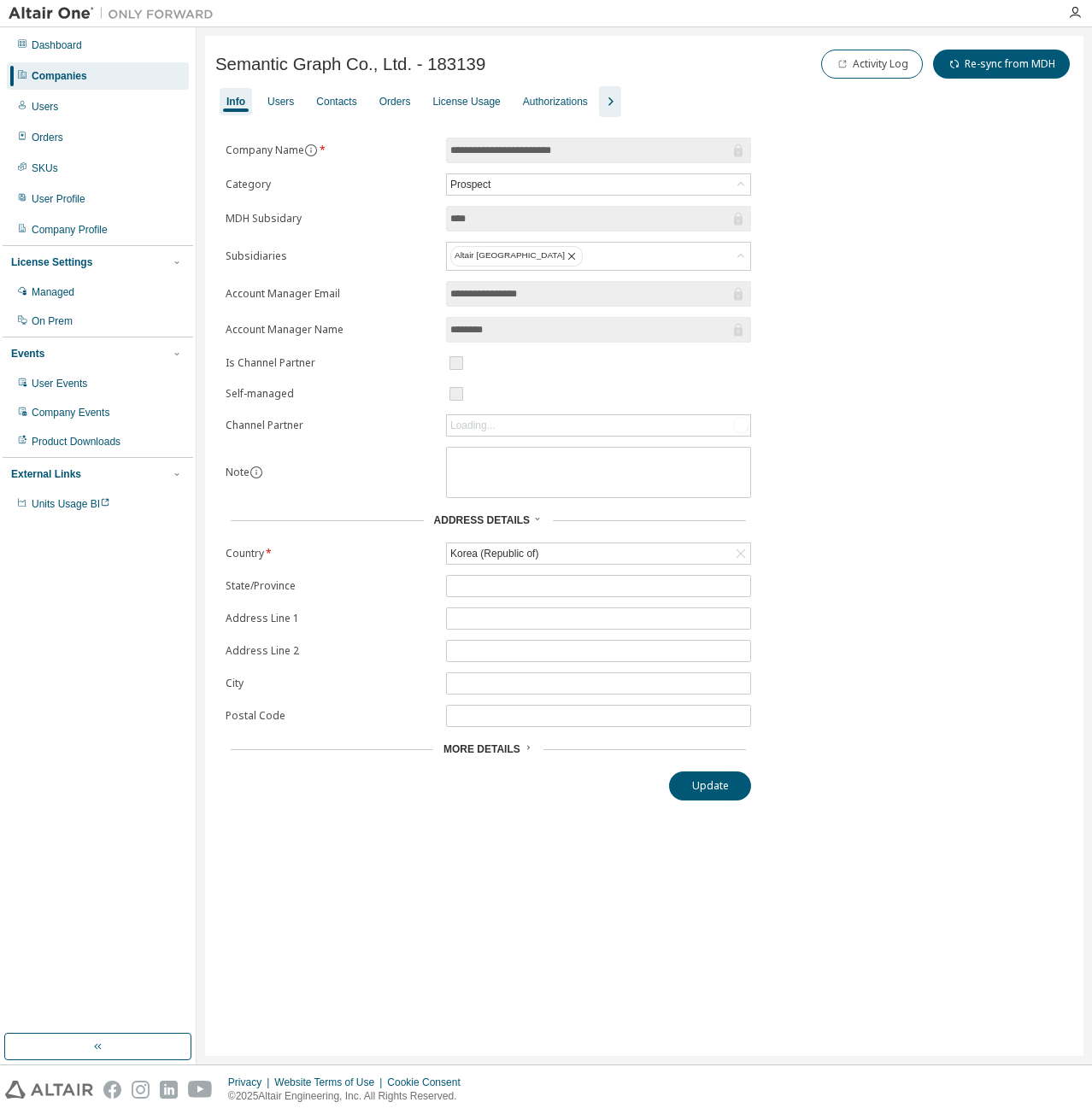
click at [515, 743] on span "More Details" at bounding box center [481, 749] width 77 height 12
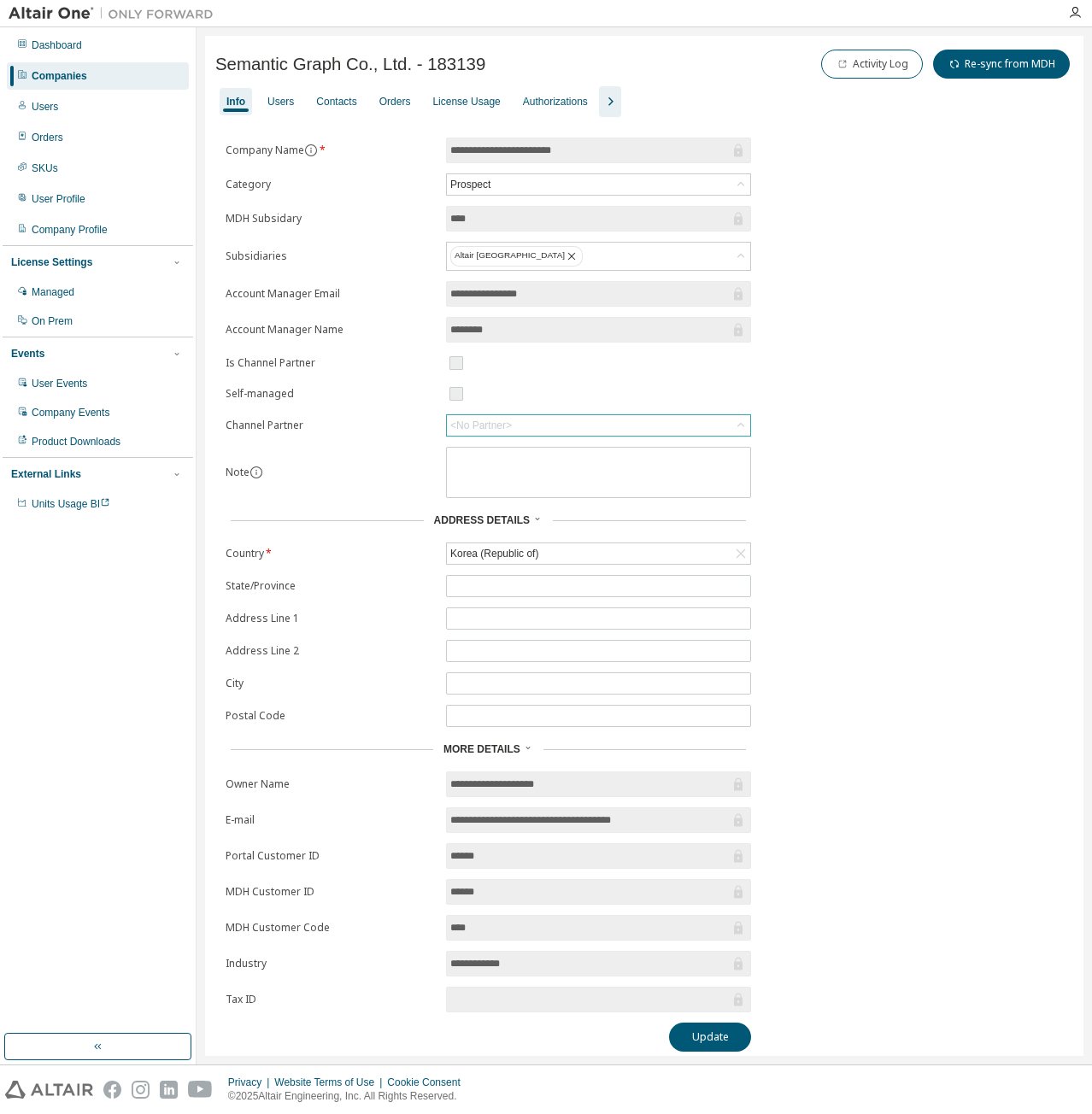
click at [536, 422] on div "<No Partner>" at bounding box center [598, 425] width 303 height 20
click at [867, 493] on div "**********" at bounding box center [644, 594] width 858 height 914
click at [156, 1046] on button "button" at bounding box center [97, 1047] width 187 height 27
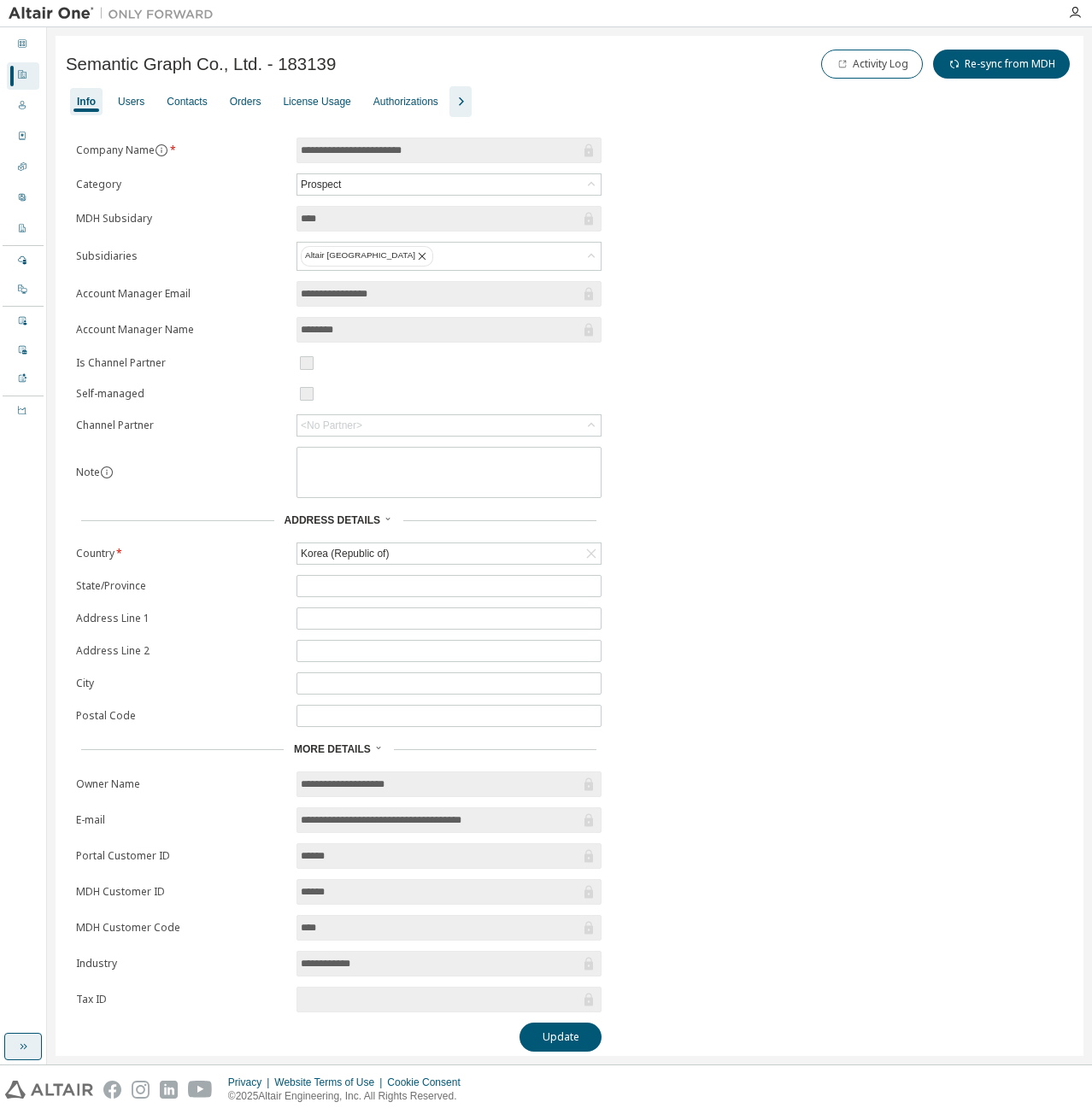
click at [23, 1049] on icon "button" at bounding box center [23, 1047] width 13 height 13
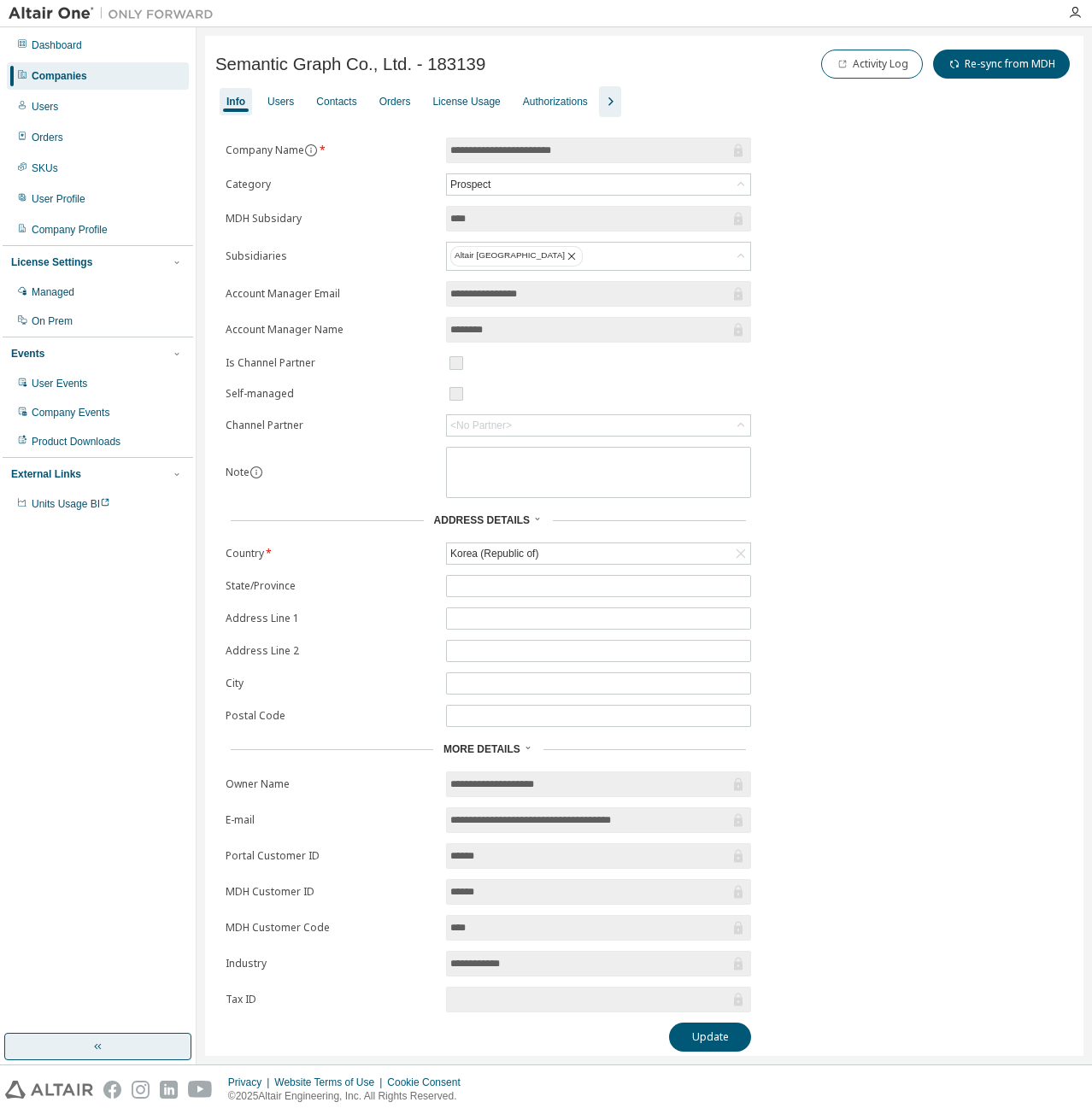
click at [505, 743] on span "More Details" at bounding box center [481, 749] width 77 height 12
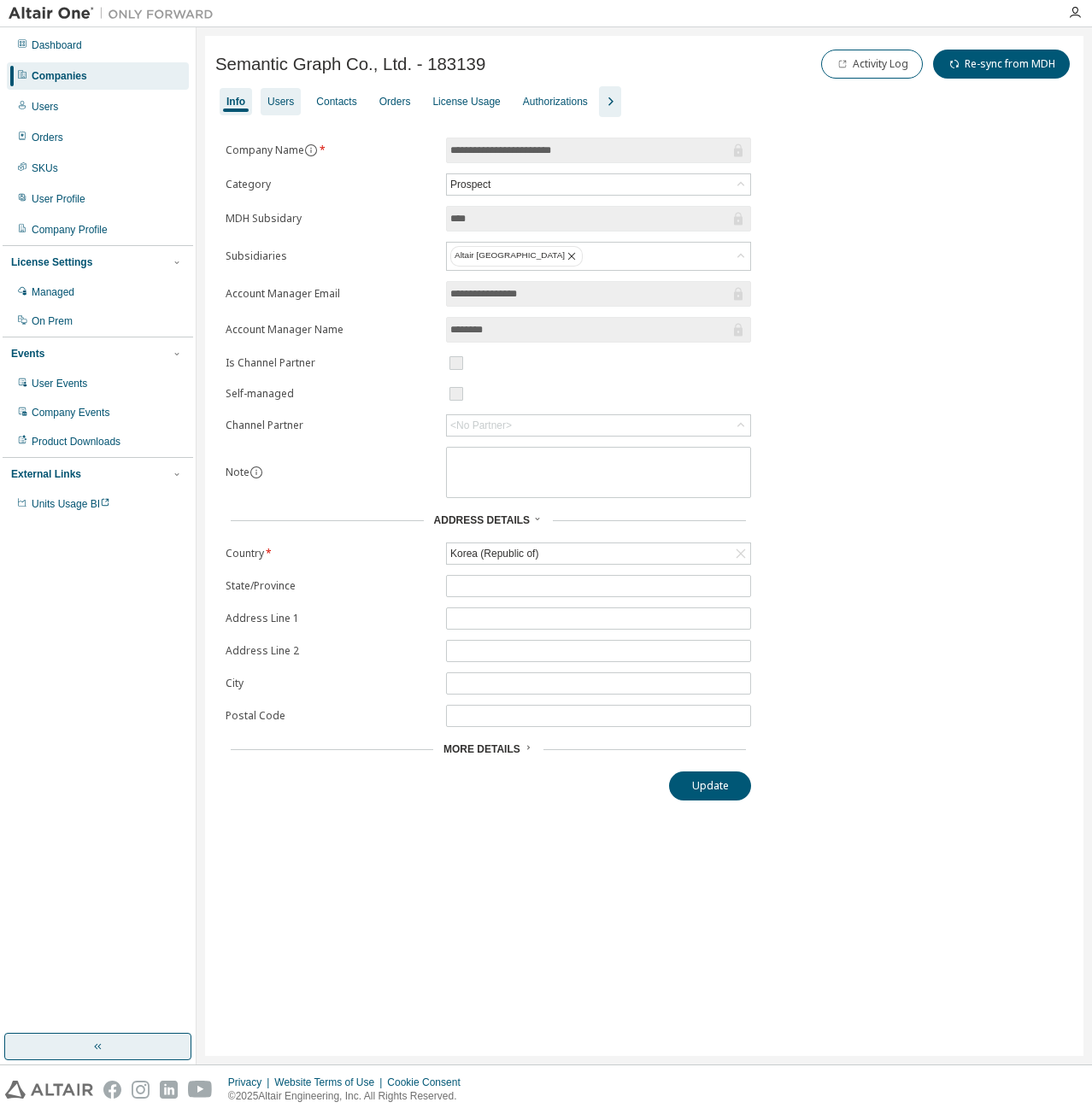
click at [291, 109] on div "Users" at bounding box center [281, 101] width 40 height 27
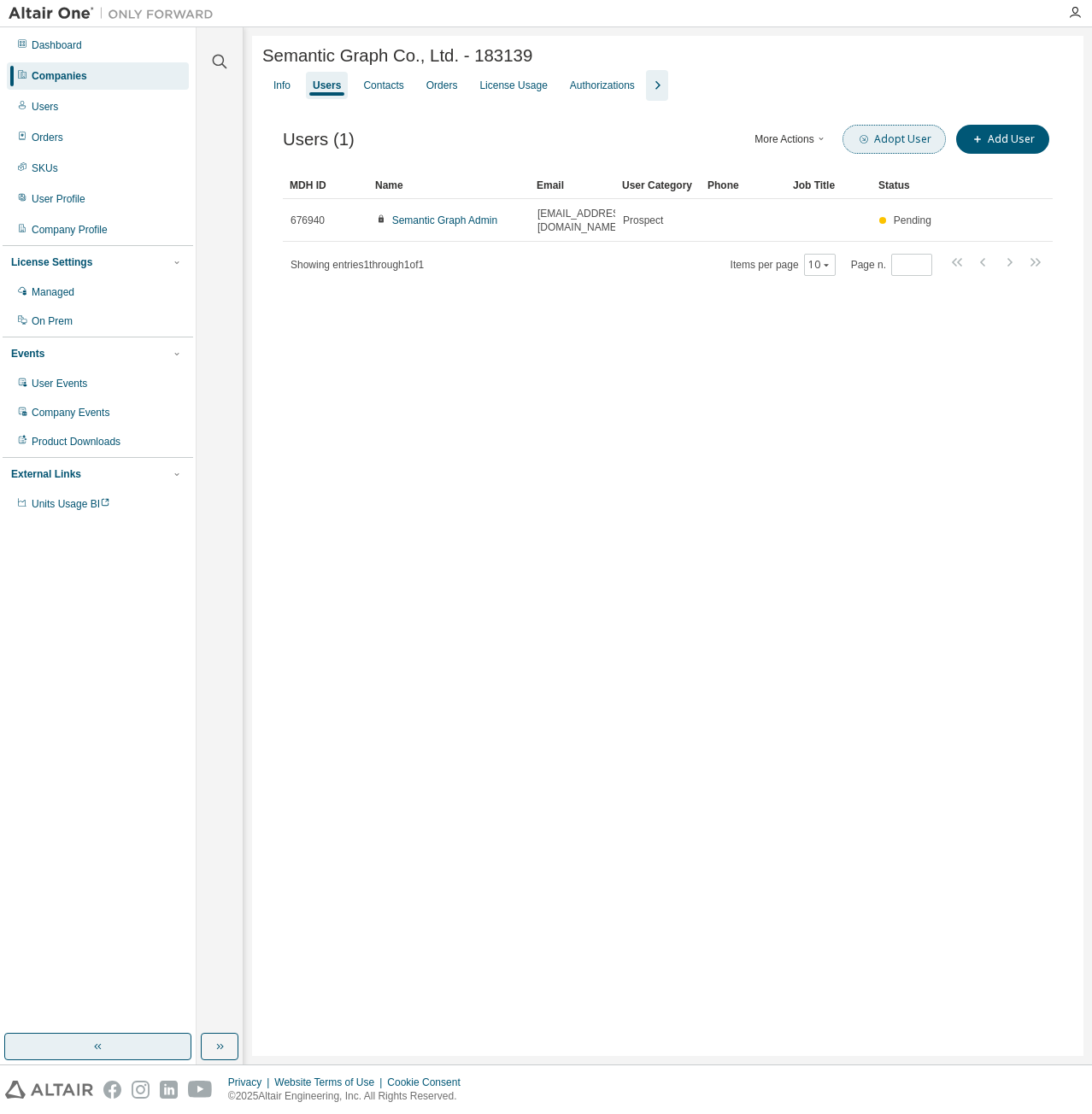
click at [880, 142] on button "Adopt User" at bounding box center [894, 140] width 103 height 29
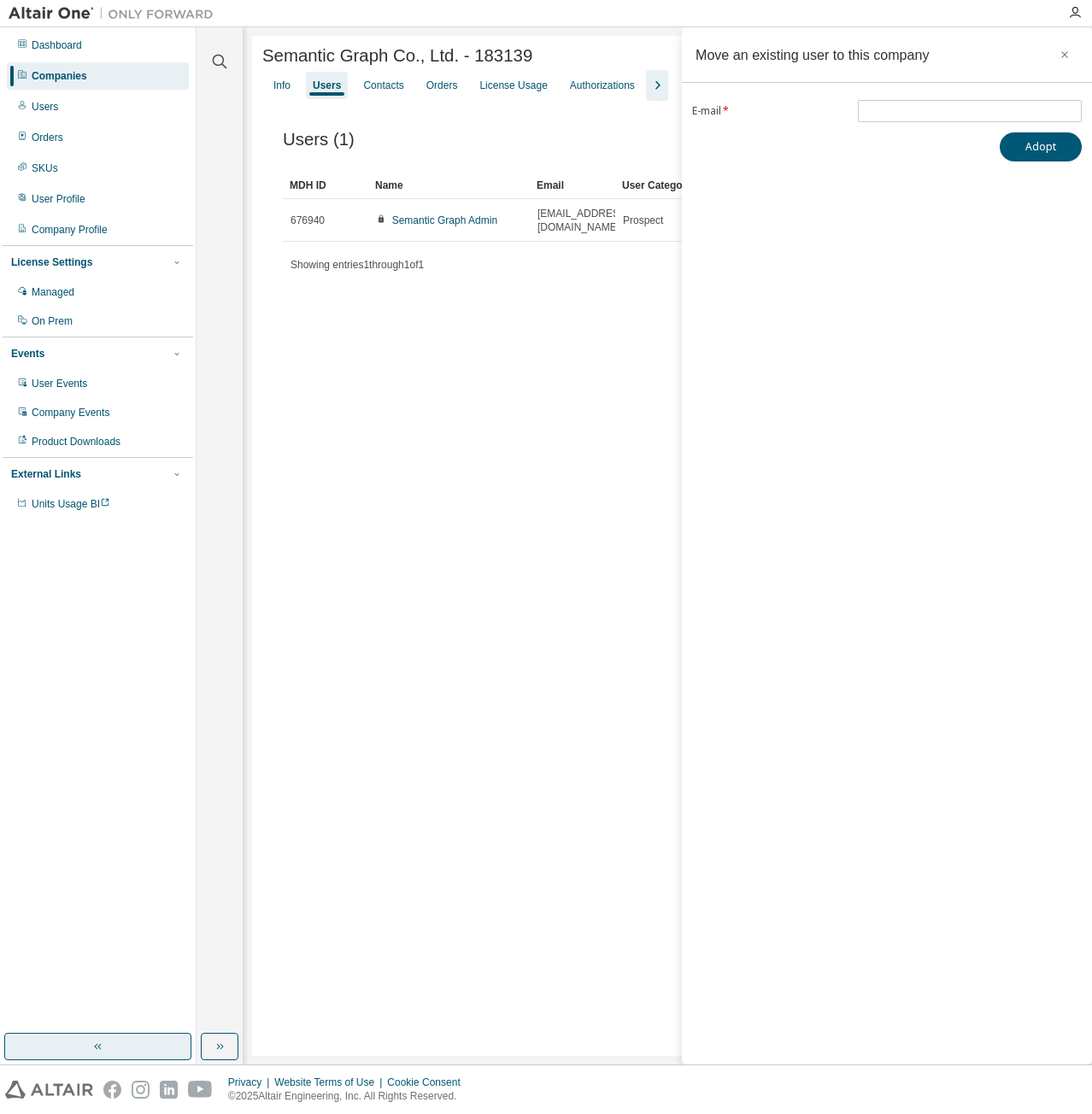
click at [904, 93] on div "Move an existing user to this company E-mail * Adopt" at bounding box center [887, 545] width 410 height 1037
click at [914, 98] on div "Move an existing user to this company E-mail * Adopt" at bounding box center [887, 545] width 410 height 1037
click at [924, 110] on input "email" at bounding box center [970, 111] width 216 height 13
paste input "**********"
type input "**********"
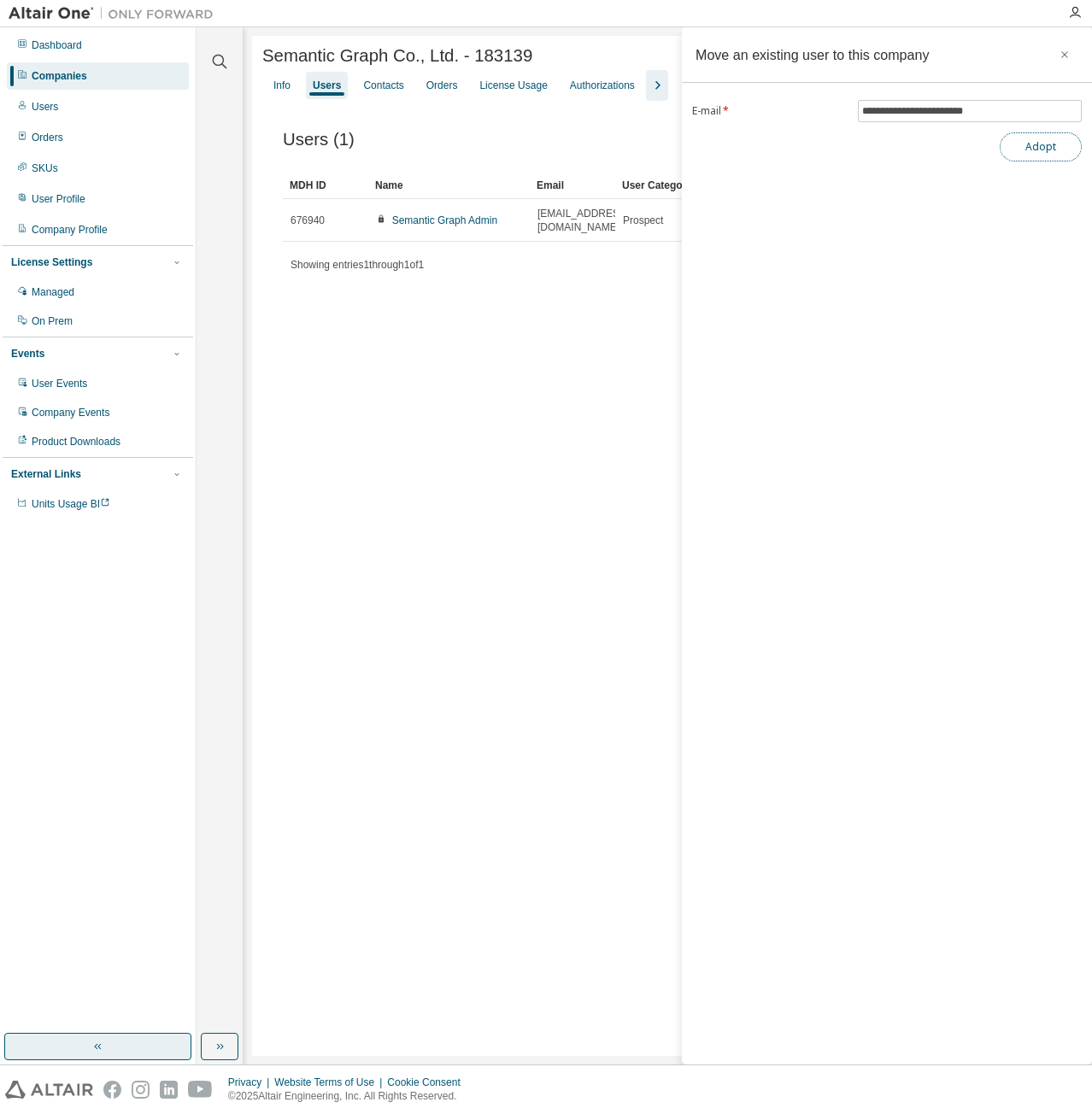
click at [1033, 145] on button "Adopt" at bounding box center [1040, 147] width 82 height 29
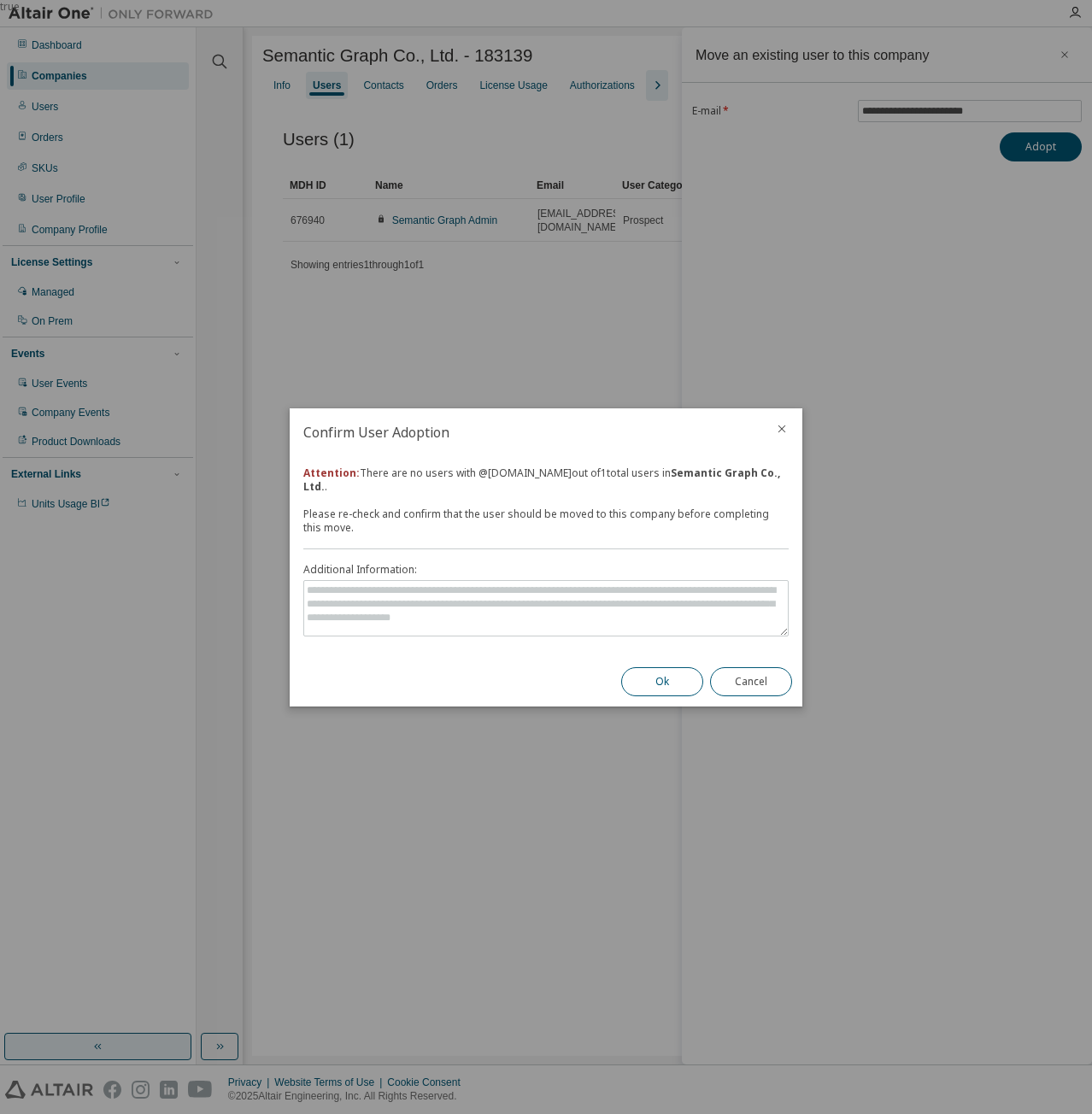
click at [660, 679] on button "Ok" at bounding box center [662, 682] width 82 height 29
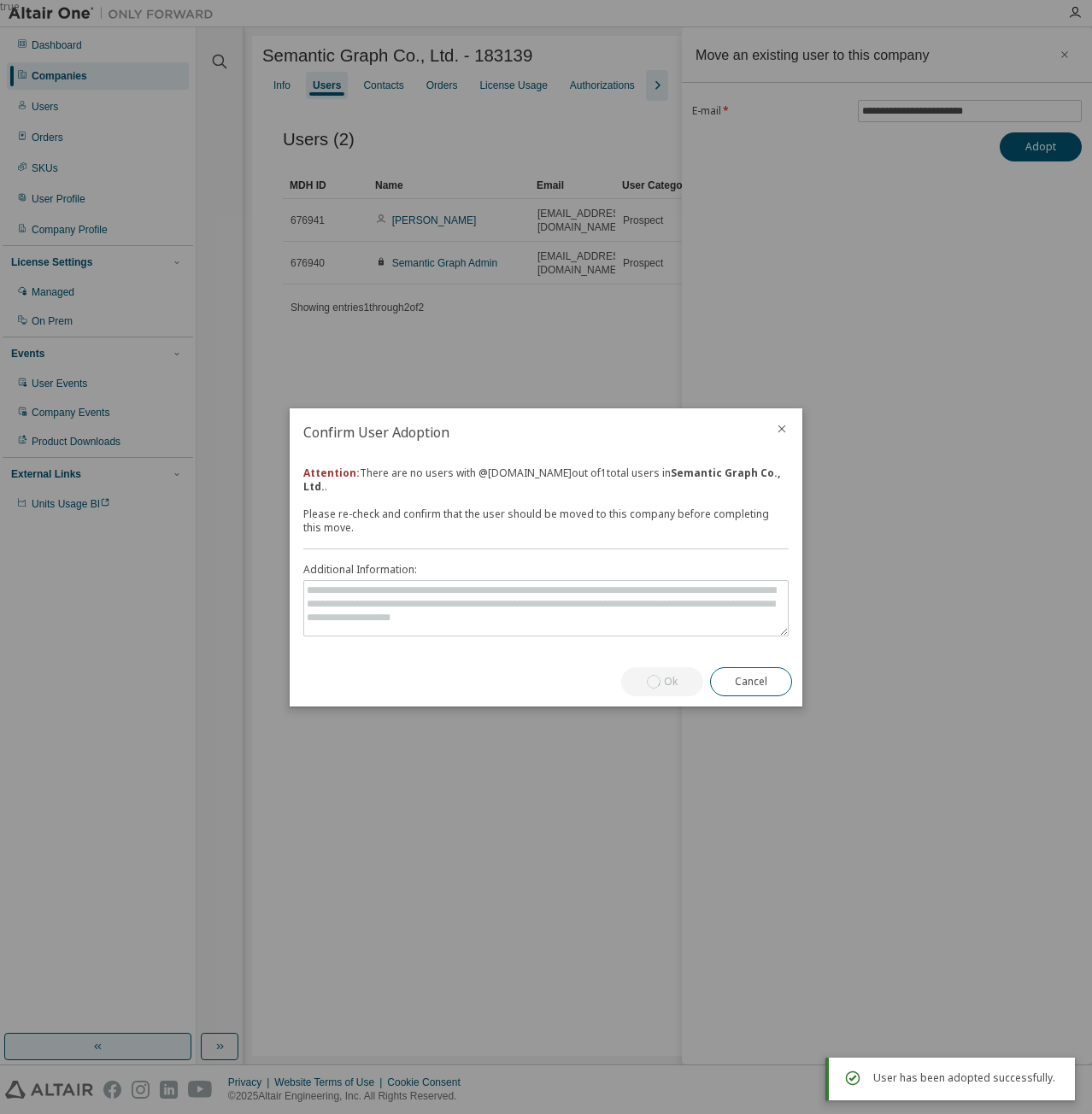
click at [1059, 55] on div "true" at bounding box center [546, 557] width 1092 height 1114
click at [480, 456] on div "Attention: There are no users with @ [DOMAIN_NAME] out of 1 total users in Sema…" at bounding box center [546, 557] width 512 height 200
click at [740, 683] on button "Cancel" at bounding box center [750, 682] width 82 height 29
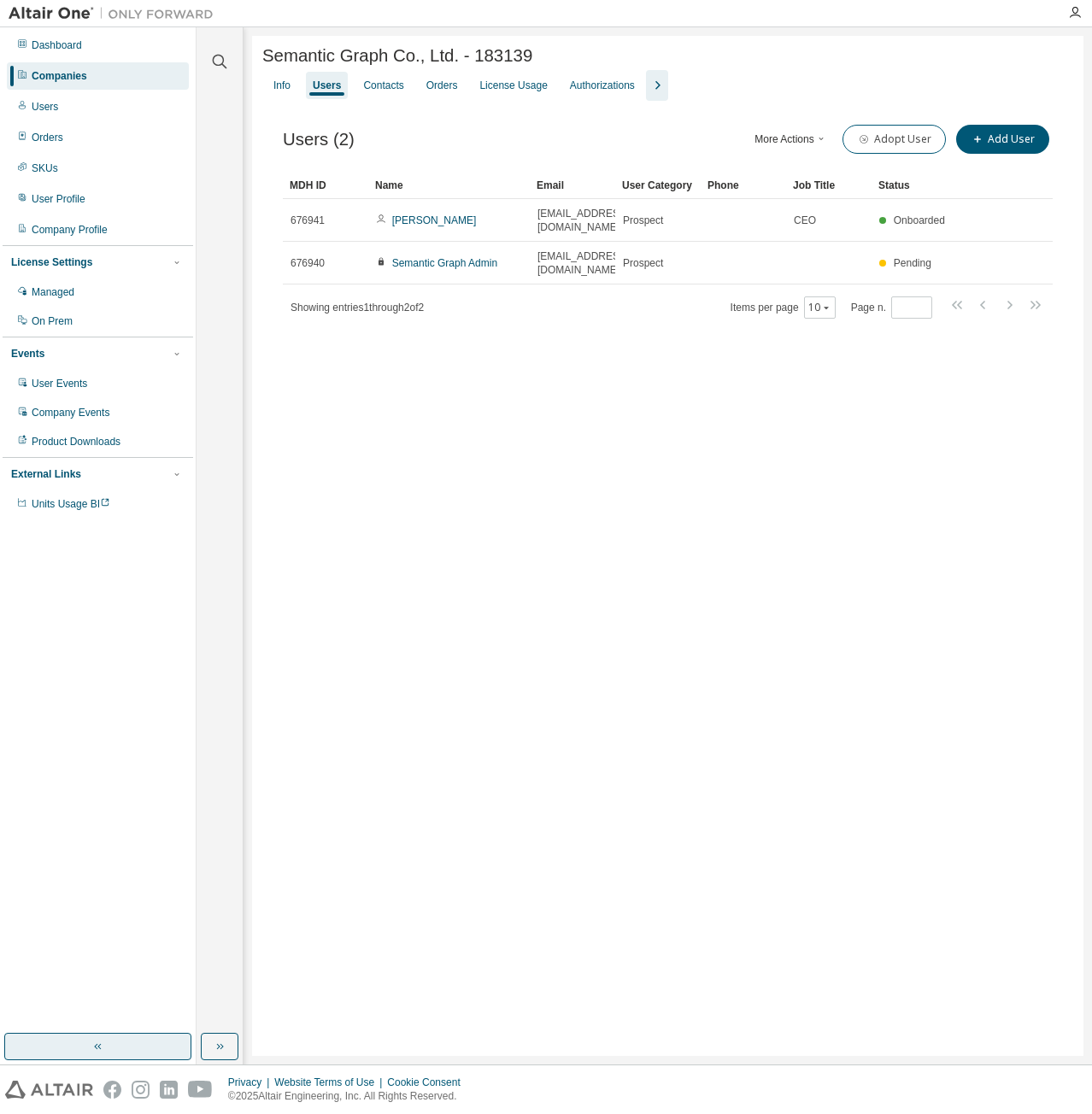
click at [627, 348] on div "Semantic Graph Co., Ltd. - 183139 Clear Load Save Save As Field Operator Value …" at bounding box center [667, 545] width 831 height 1020
click at [587, 500] on div "Semantic Graph Co., Ltd. - 183139 Clear Load Save Save As Field Operator Value …" at bounding box center [667, 545] width 831 height 1020
click at [593, 403] on div "Semantic Graph Co., Ltd. - 183139 Clear Load Save Save As Field Operator Value …" at bounding box center [667, 545] width 831 height 1020
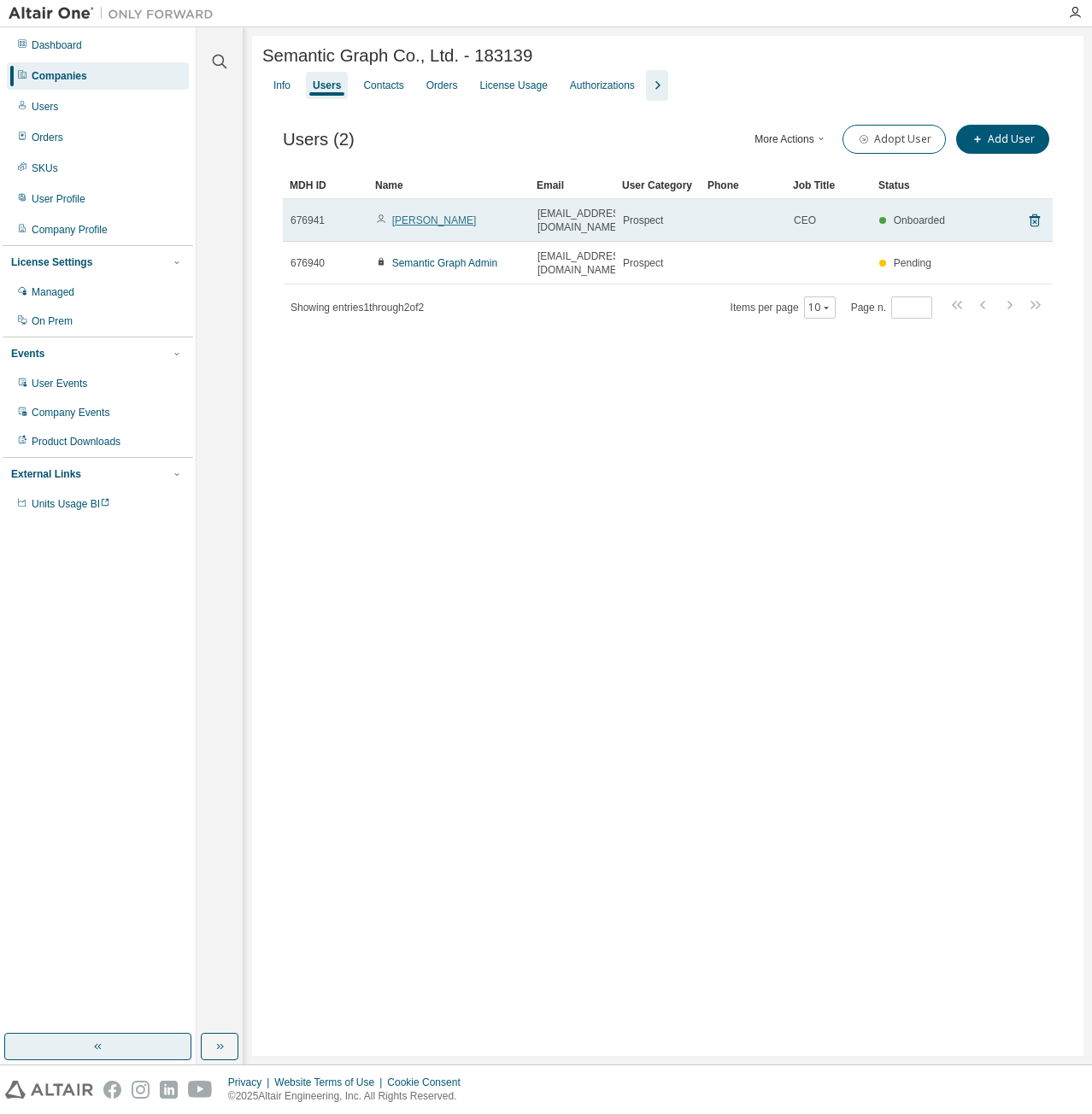
click at [398, 216] on link "[PERSON_NAME]" at bounding box center [434, 220] width 85 height 12
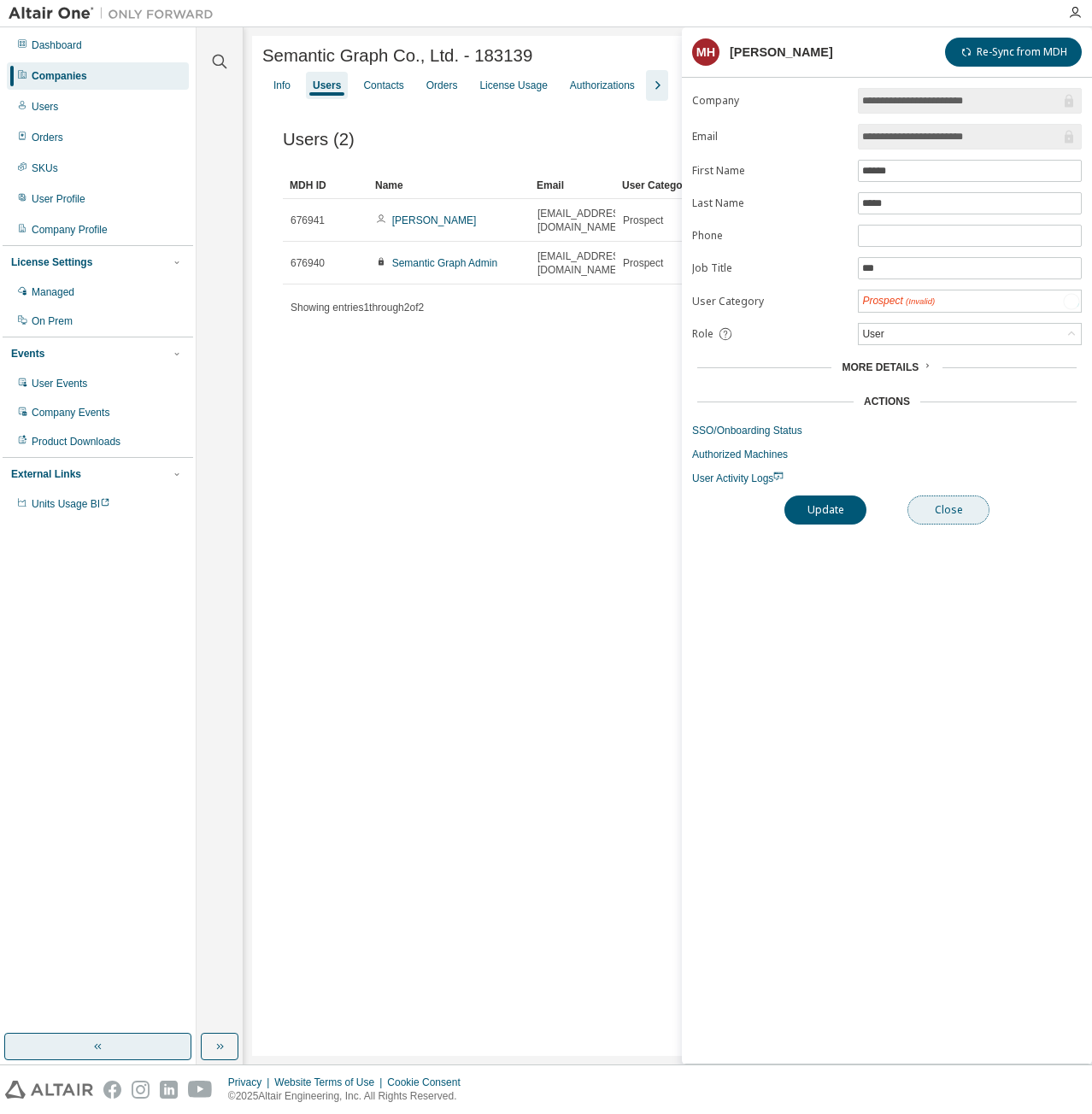
click at [939, 508] on button "Close" at bounding box center [948, 510] width 82 height 29
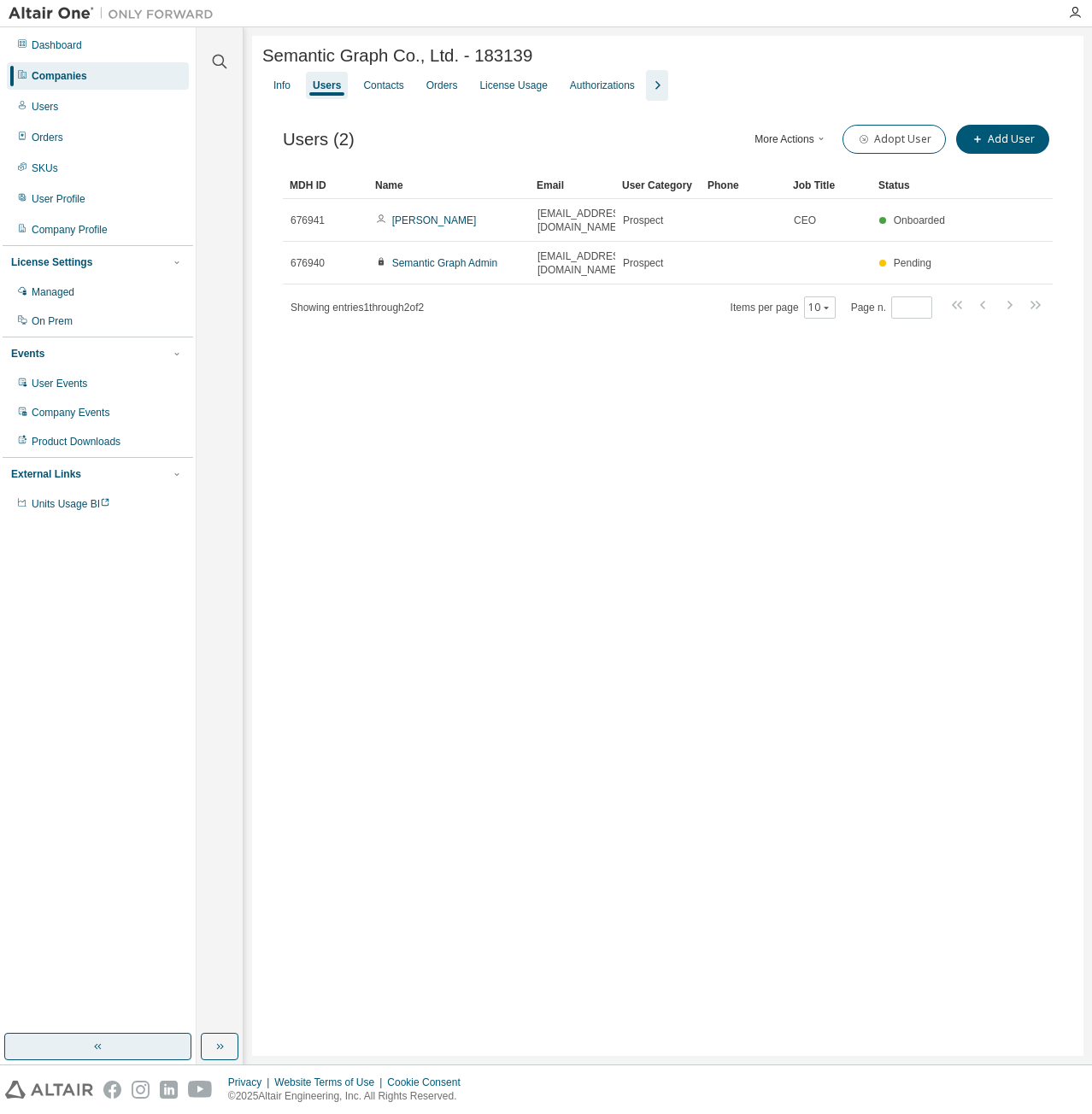
click at [760, 533] on div "Semantic Graph Co., Ltd. - 183139 Clear Load Save Save As Field Operator Value …" at bounding box center [667, 545] width 831 height 1020
click at [683, 454] on div "Semantic Graph Co., Ltd. - 183139 Clear Load Save Save As Field Operator Value …" at bounding box center [667, 545] width 831 height 1020
click at [538, 452] on div "Semantic Graph Co., Ltd. - 183139 Clear Load Save Save As Field Operator Value …" at bounding box center [667, 545] width 831 height 1020
